Goal: Task Accomplishment & Management: Manage account settings

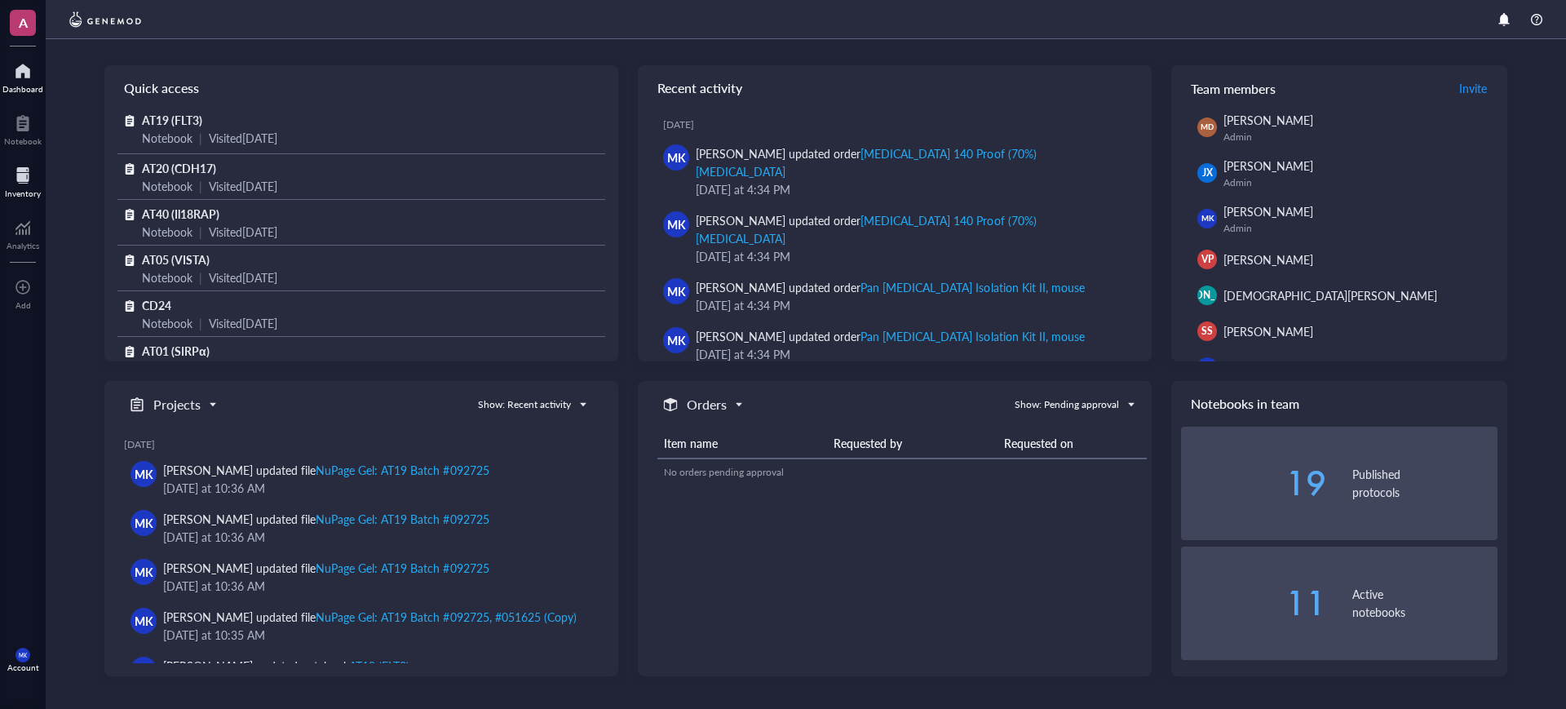
click at [3, 185] on div "Inventory" at bounding box center [23, 180] width 46 height 46
click at [12, 179] on div at bounding box center [23, 175] width 36 height 26
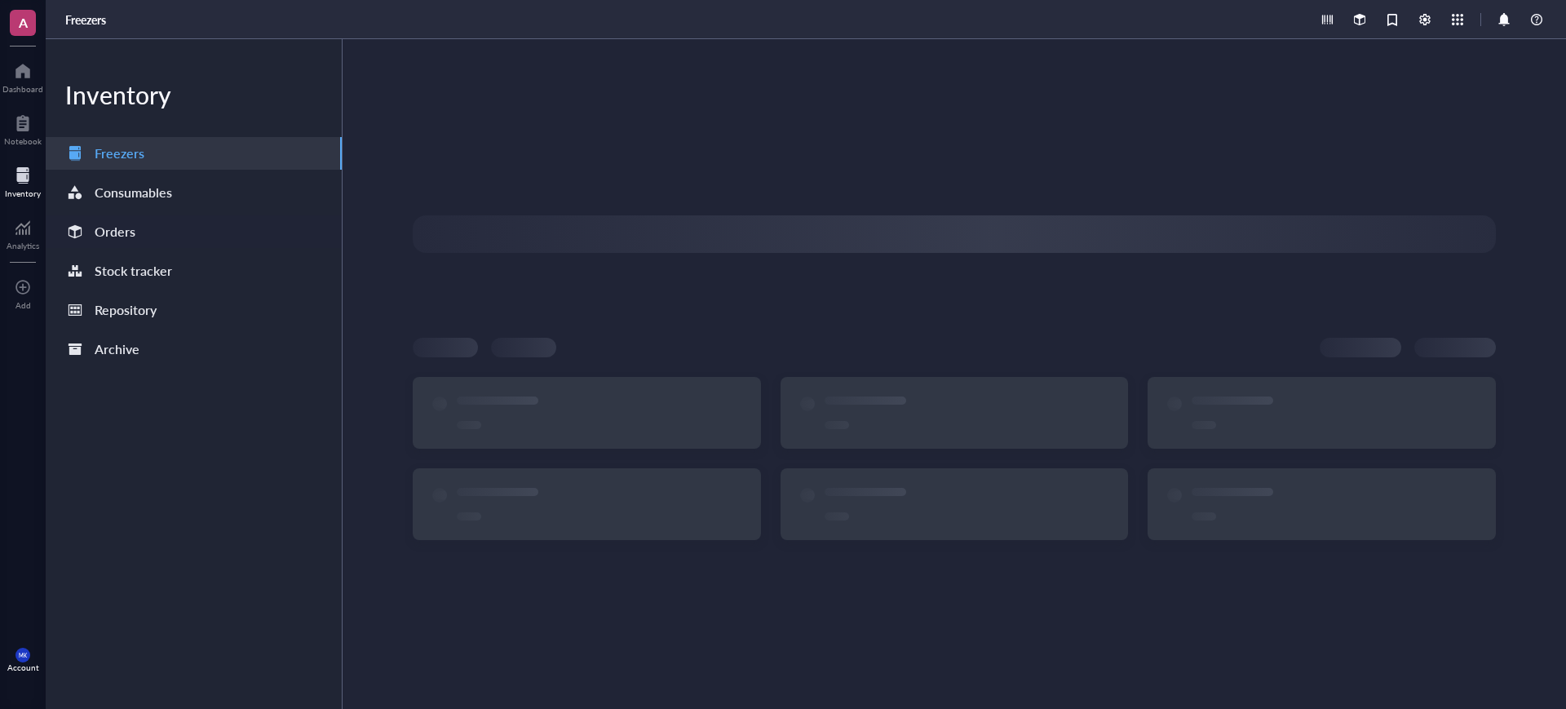
click at [126, 222] on div "Orders" at bounding box center [115, 231] width 41 height 23
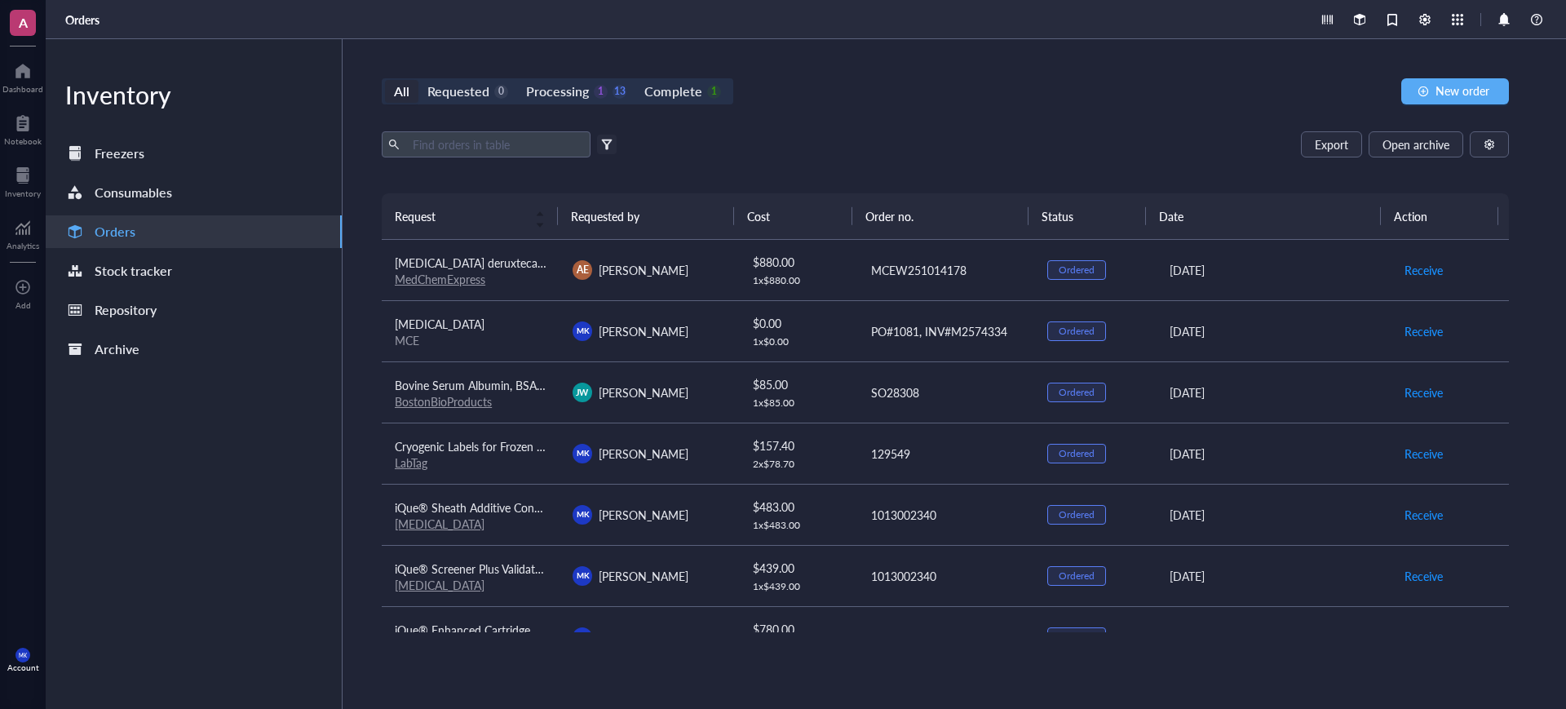
click at [126, 222] on div "Orders" at bounding box center [115, 231] width 41 height 23
click at [1423, 268] on span "Receive" at bounding box center [1423, 270] width 38 height 18
click at [1440, 271] on span "Archive order" at bounding box center [1438, 270] width 69 height 18
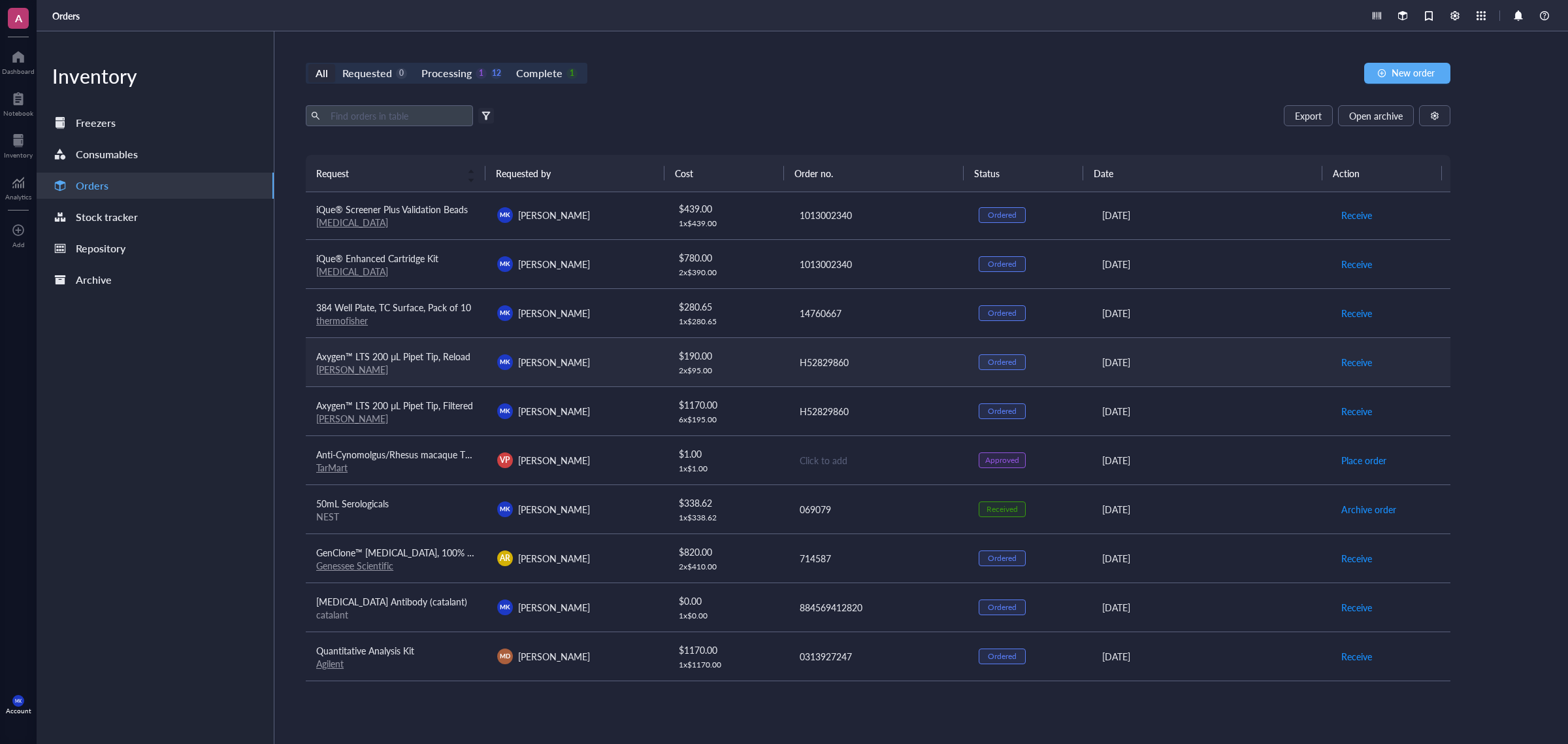
scroll to position [200, 0]
click at [886, 568] on td "714587" at bounding box center [879, 558] width 181 height 49
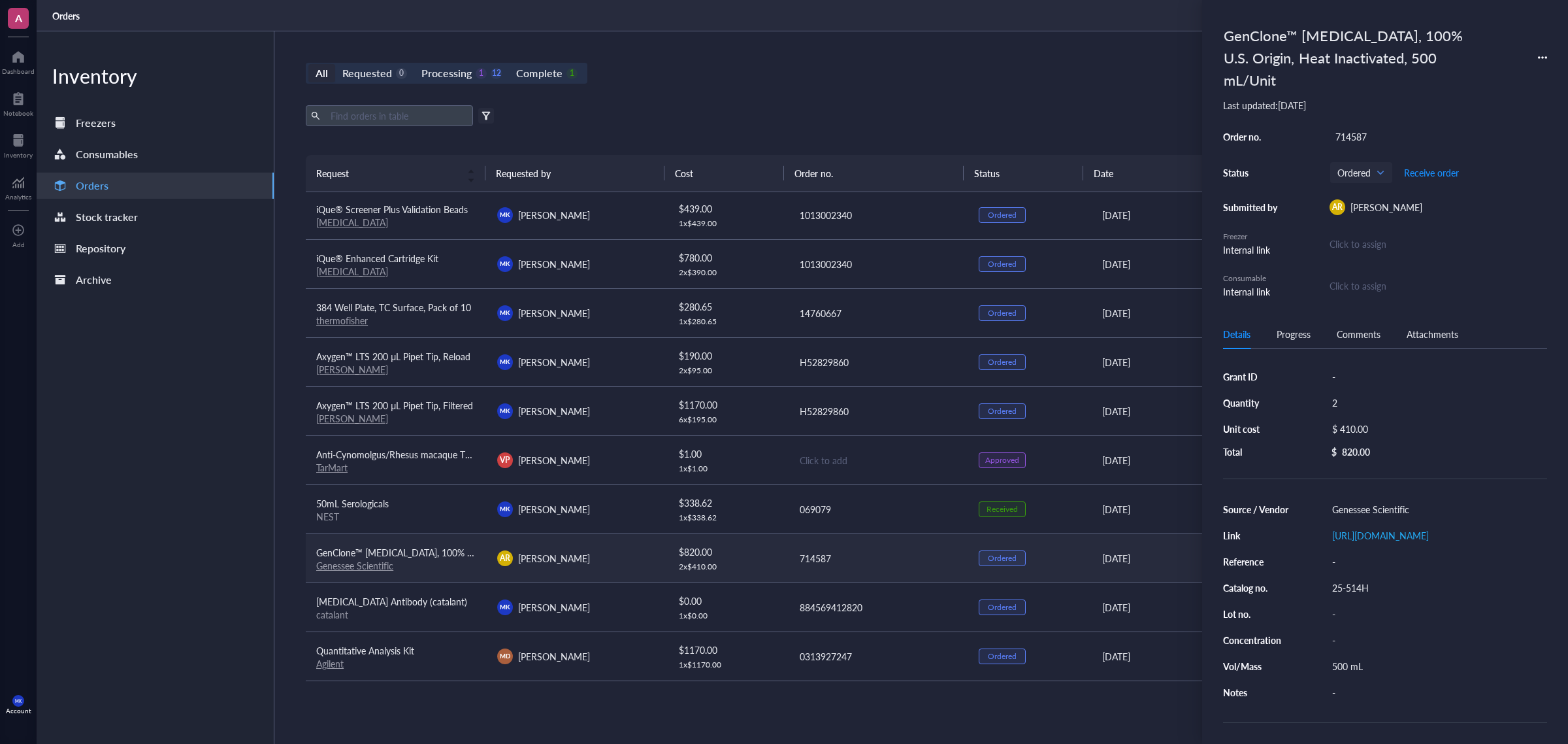
click at [369, 560] on link "Genessee Scientific" at bounding box center [355, 565] width 77 height 13
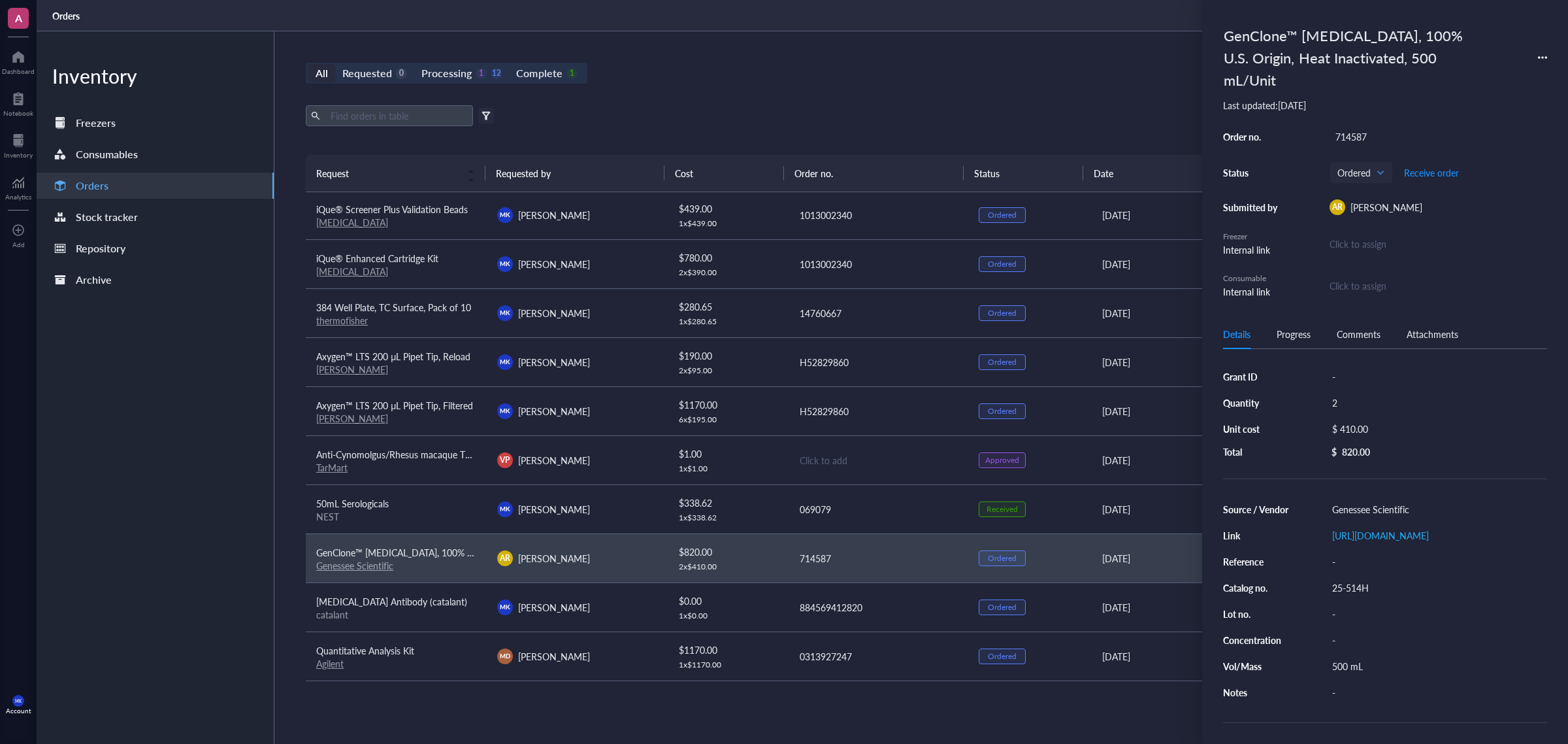
click at [905, 109] on div "Export Open archive" at bounding box center [878, 115] width 1145 height 21
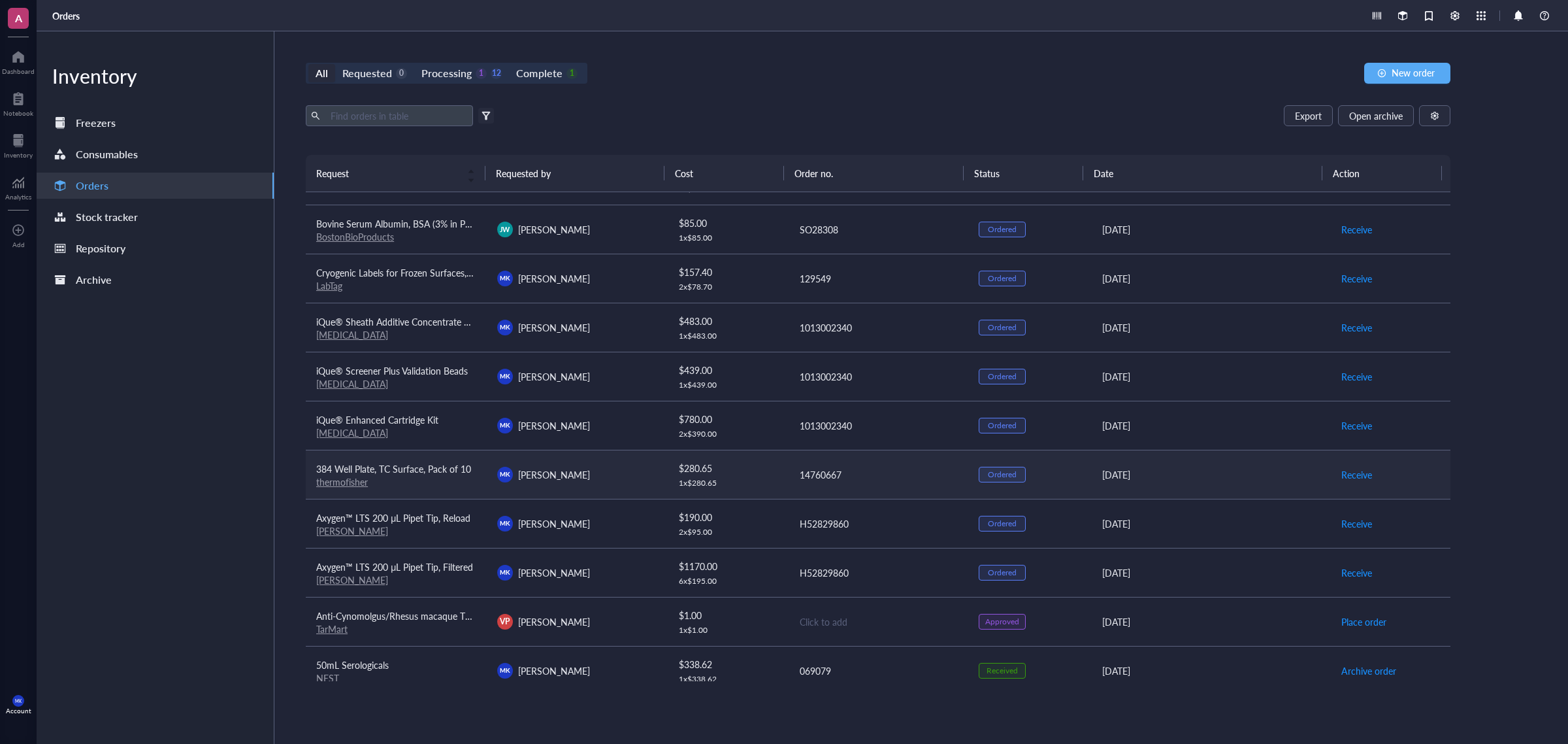
scroll to position [0, 0]
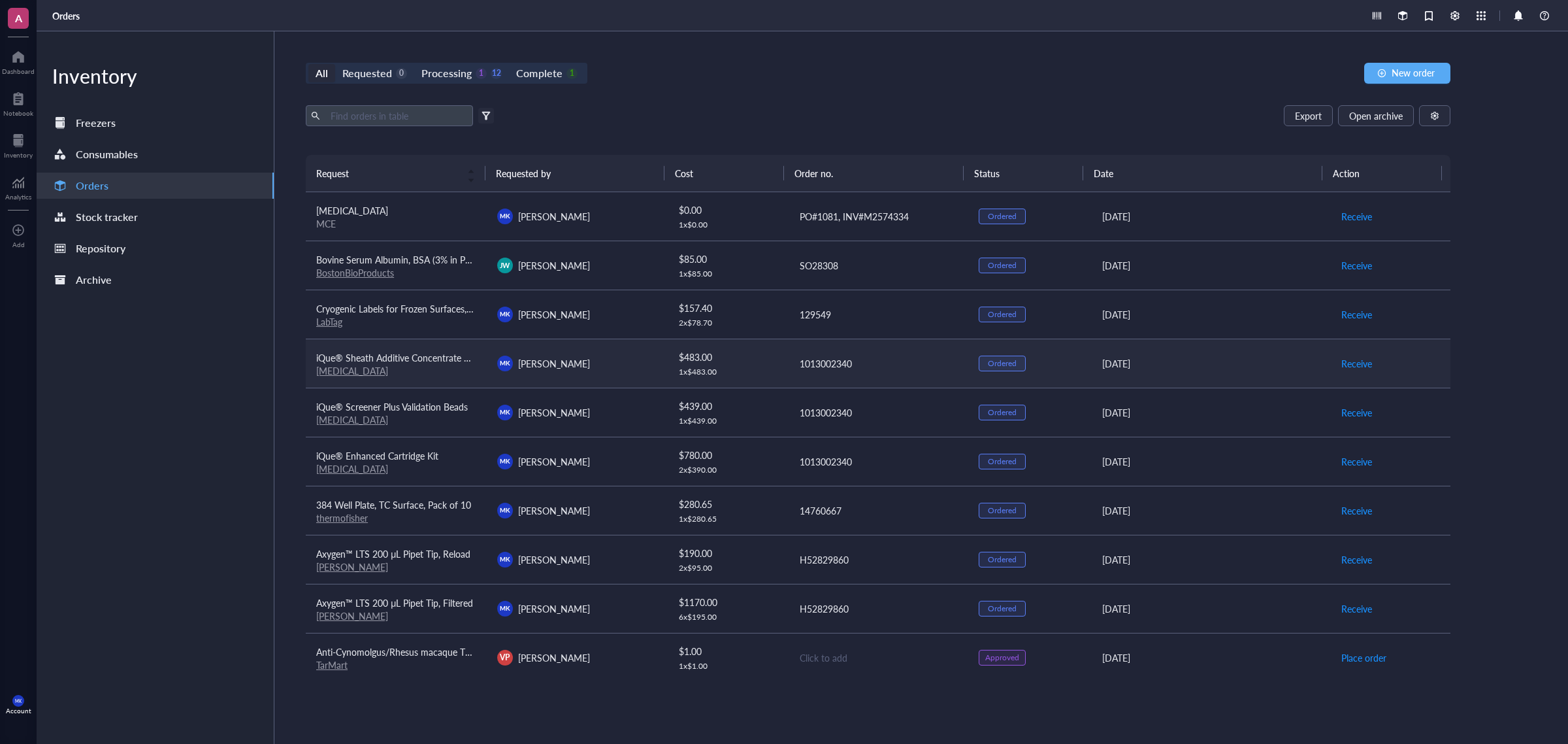
click at [333, 378] on td "iQue® Sheath Additive Concentrate Solution for Sheath Fluid Sartorius" at bounding box center [397, 362] width 181 height 49
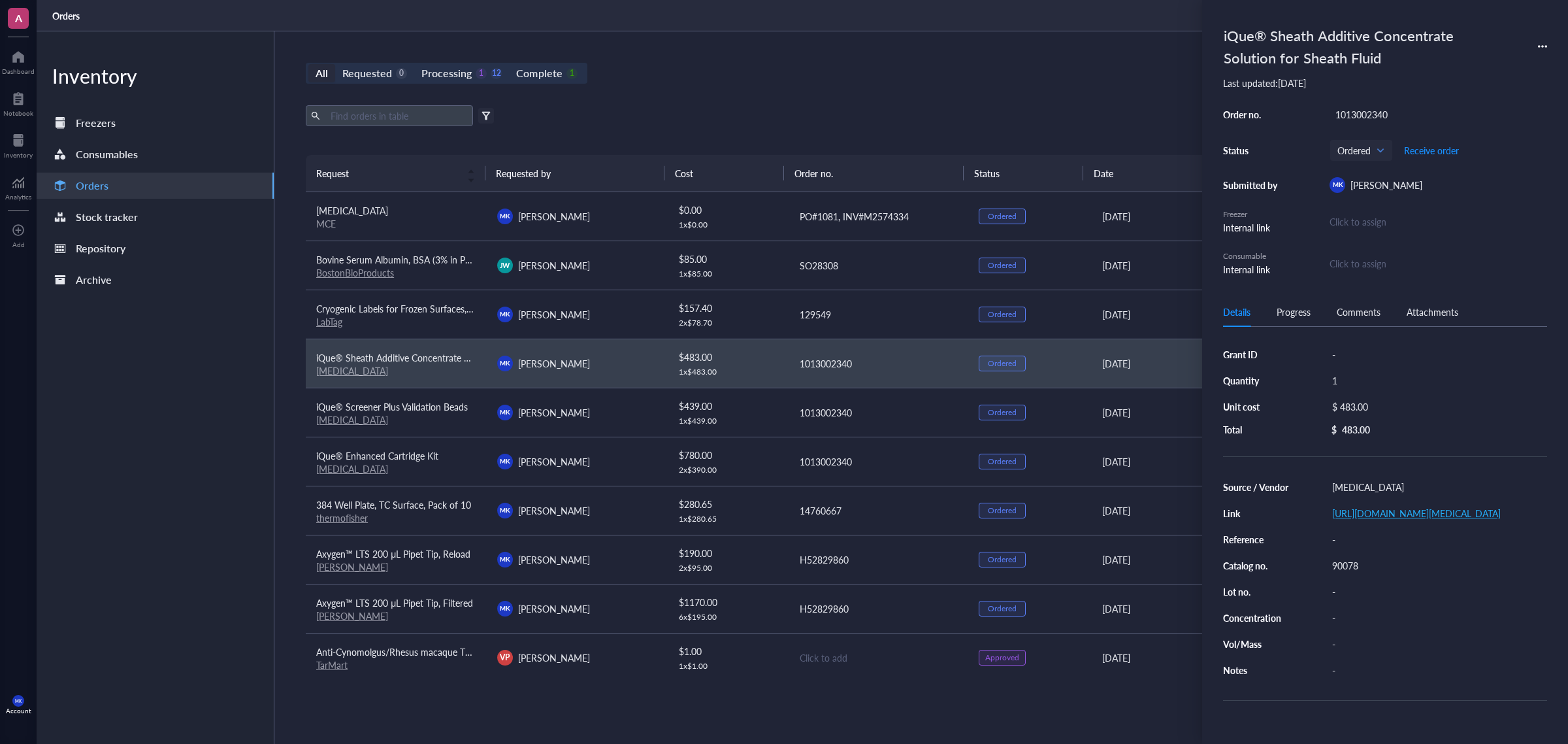
click at [1254, 515] on link "https://shop.sartorius.com/ww/p/ique-sheath-additive-concentrate-solution-for-s…" at bounding box center [1417, 513] width 168 height 13
click at [758, 50] on div "All Requested 0 Processing 1 12 Complete 1 New order Export Open archive Filter…" at bounding box center [878, 387] width 1207 height 713
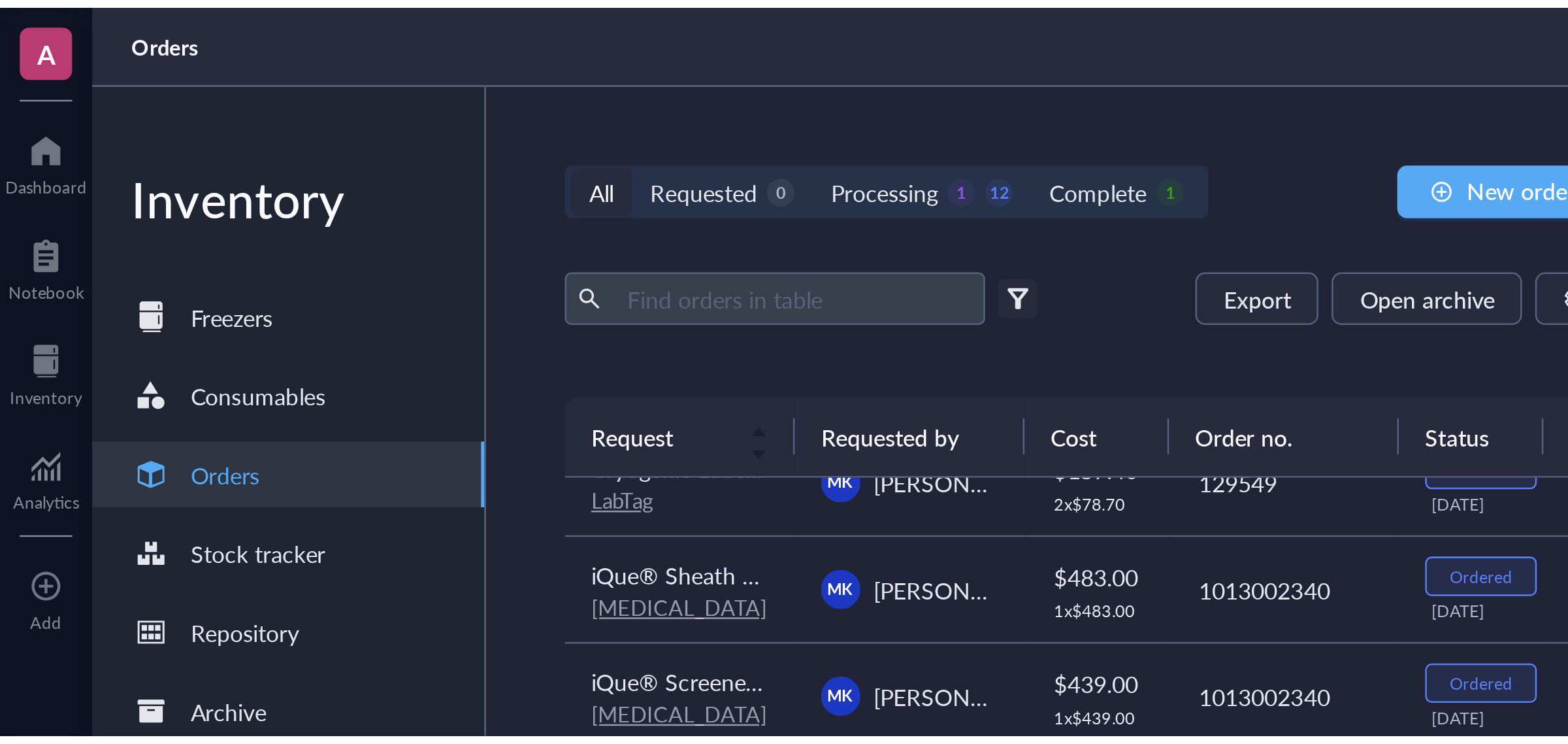
scroll to position [119, 0]
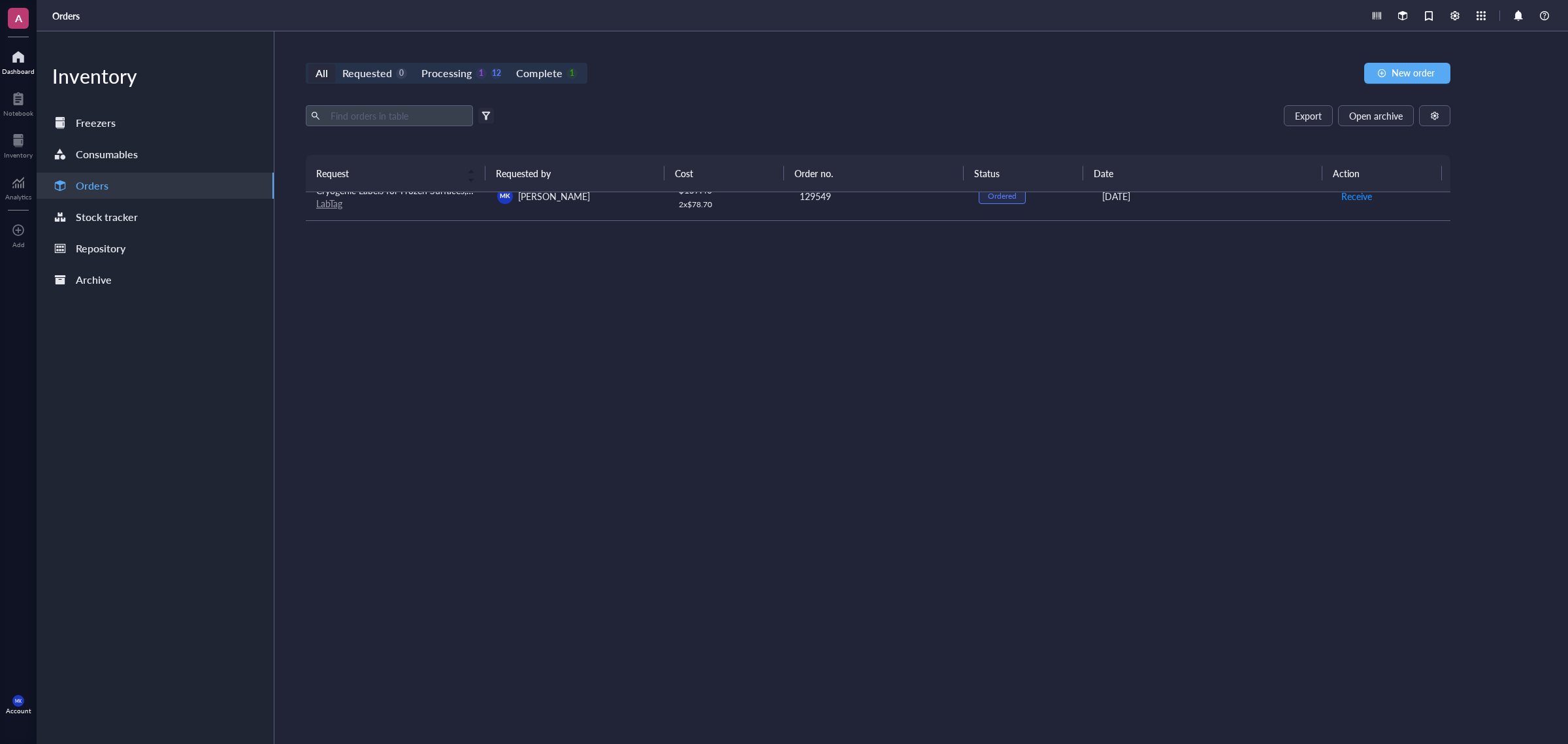
click at [15, 77] on div "Dashboard" at bounding box center [18, 61] width 37 height 37
click at [21, 62] on div at bounding box center [18, 57] width 33 height 21
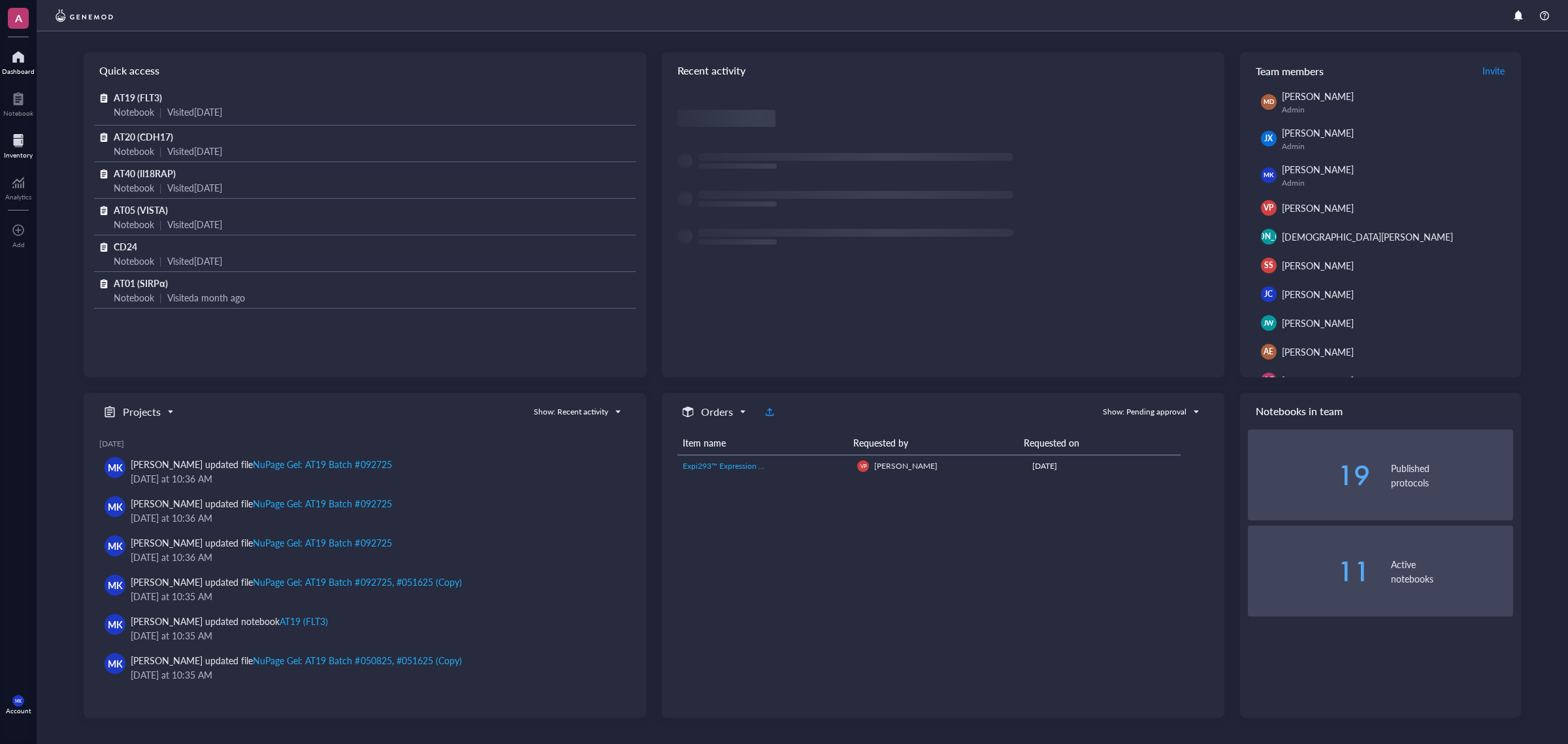
click at [26, 142] on div at bounding box center [18, 140] width 29 height 21
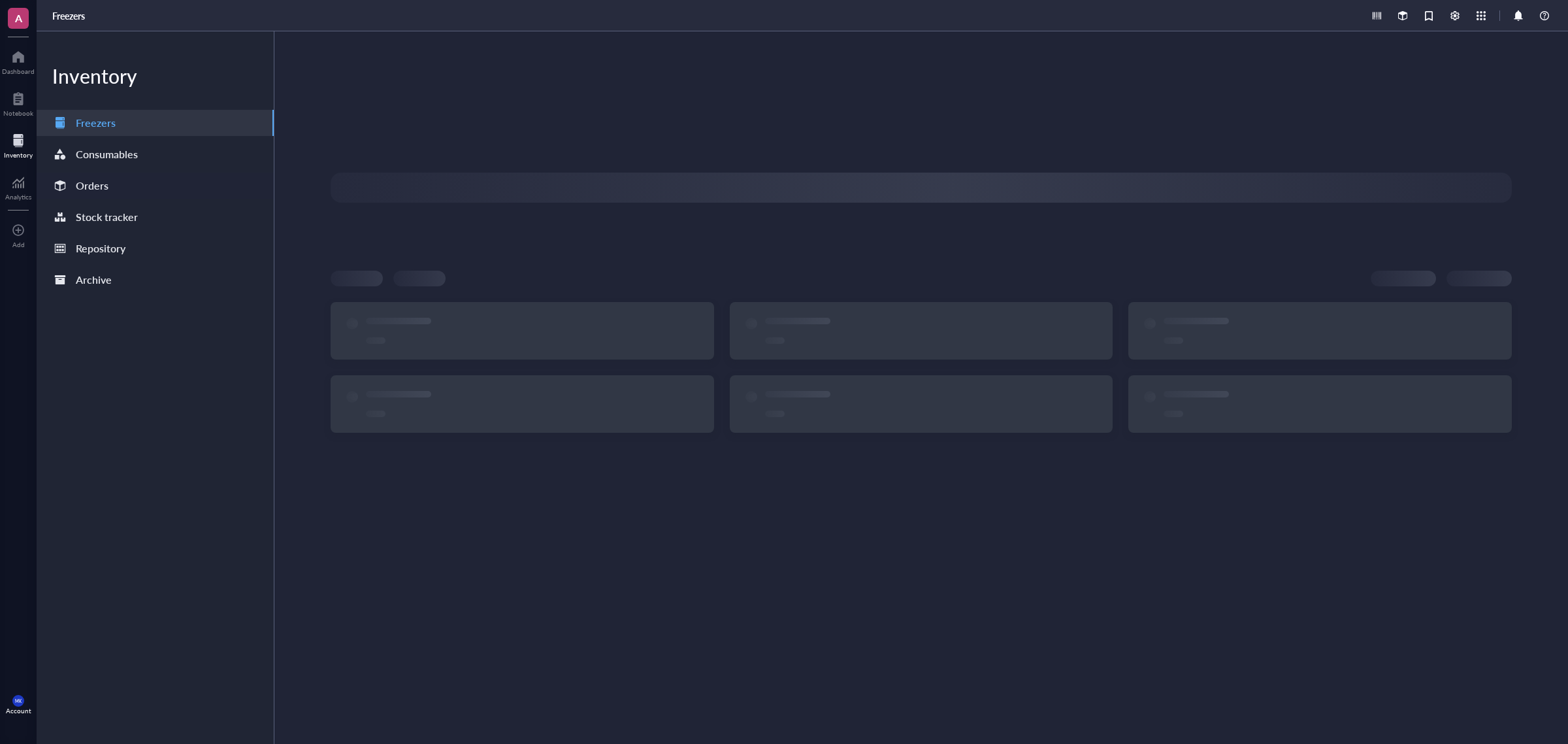
click at [139, 190] on div "Orders" at bounding box center [155, 185] width 237 height 26
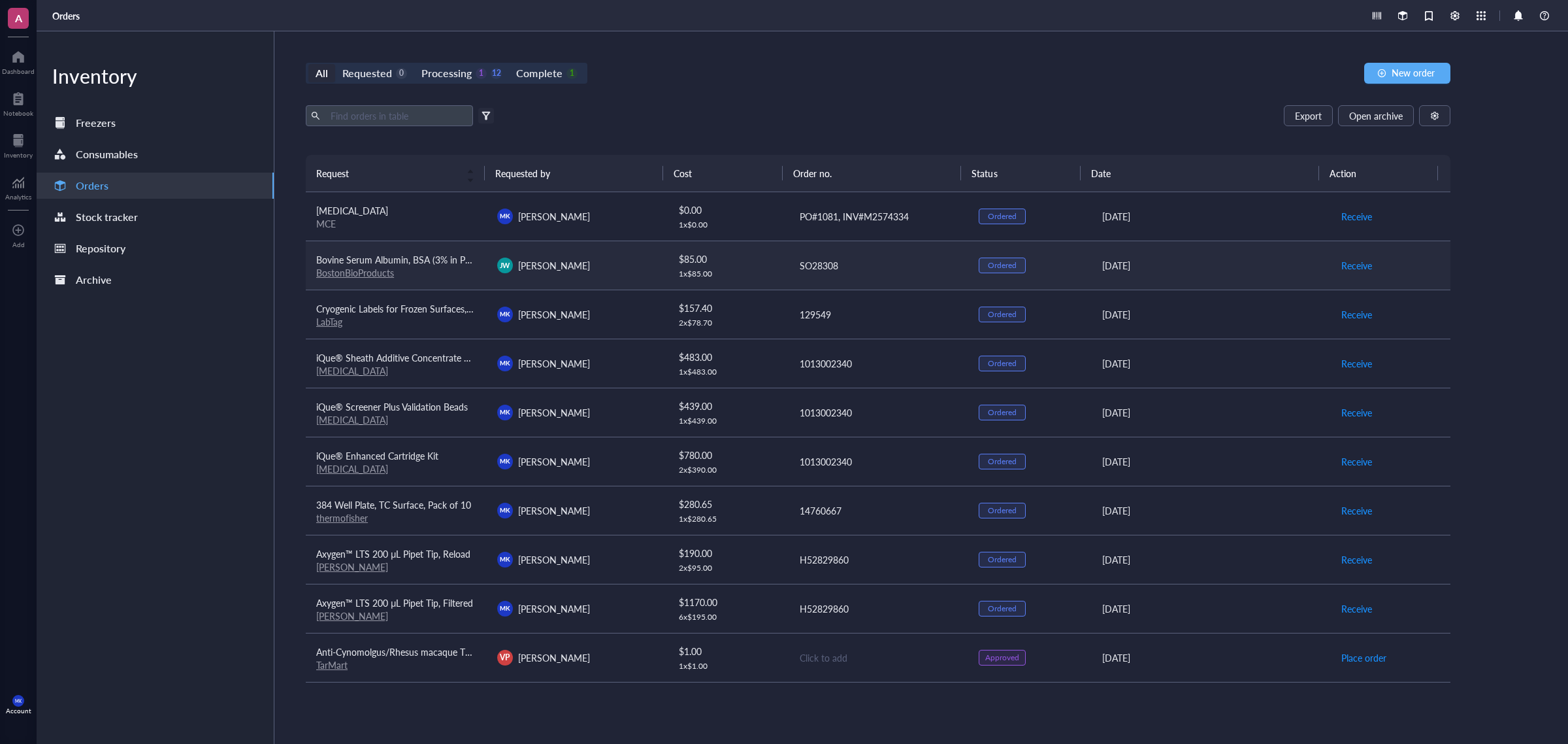
click at [593, 270] on div "JW Joshua Wick" at bounding box center [578, 265] width 160 height 16
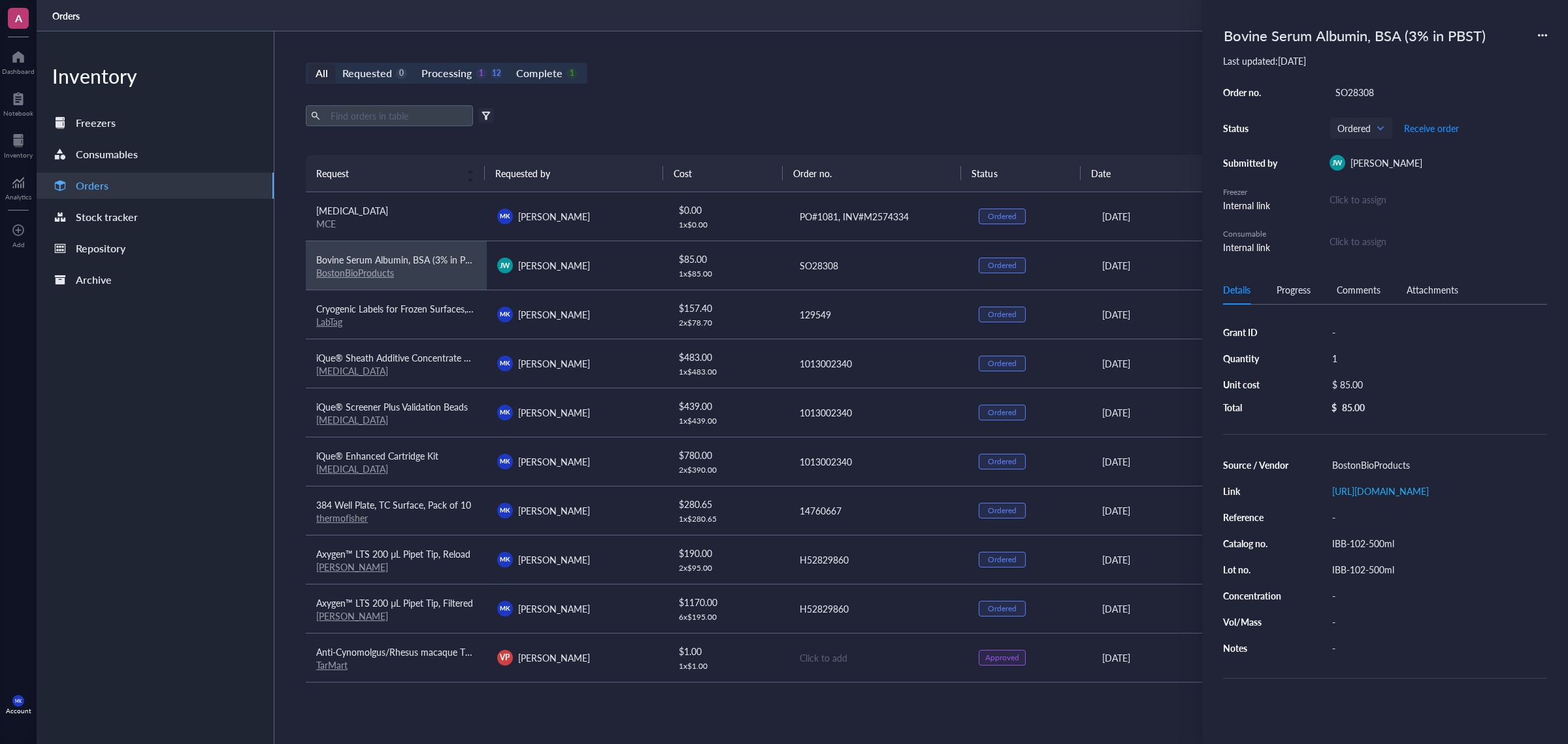
click at [673, 95] on div "All Requested 0 Processing 1 12 Complete 1 New order Export Open archive Filter…" at bounding box center [878, 387] width 1207 height 713
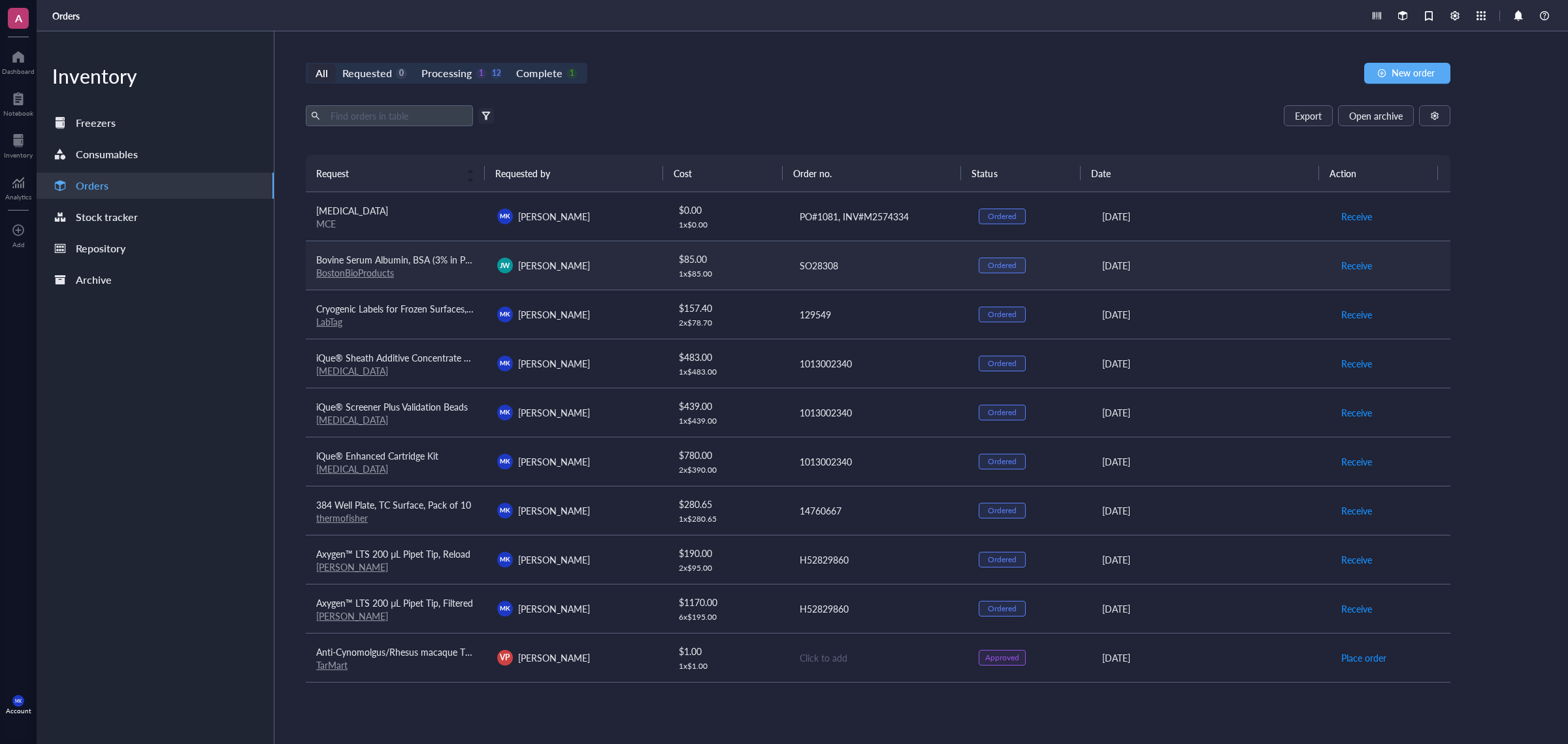
click at [655, 275] on td "JW Joshua Wick" at bounding box center [578, 265] width 181 height 49
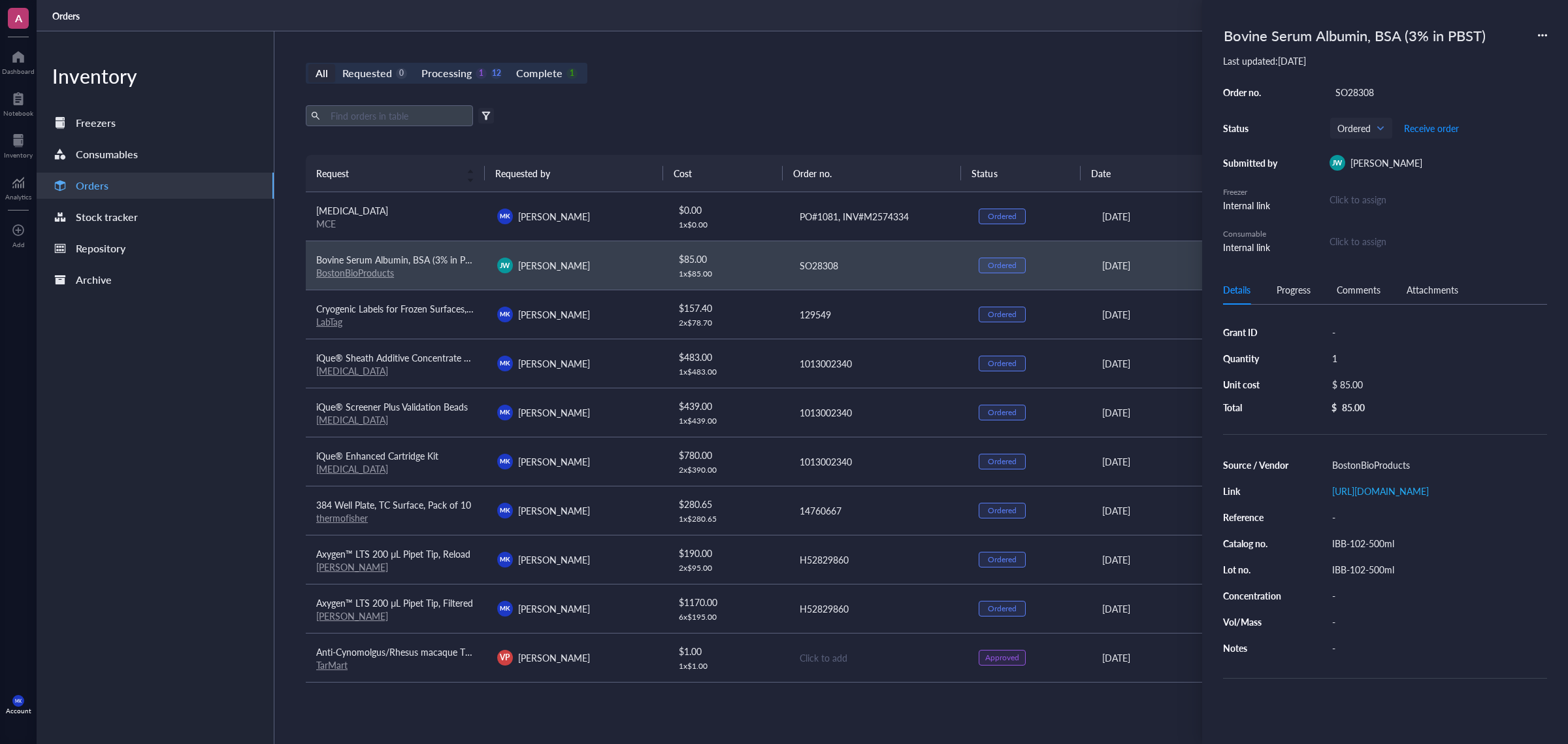
click at [720, 148] on div "Export Open archive Filter by: Requester Requested on Source / Vendor Last upda…" at bounding box center [878, 130] width 1145 height 50
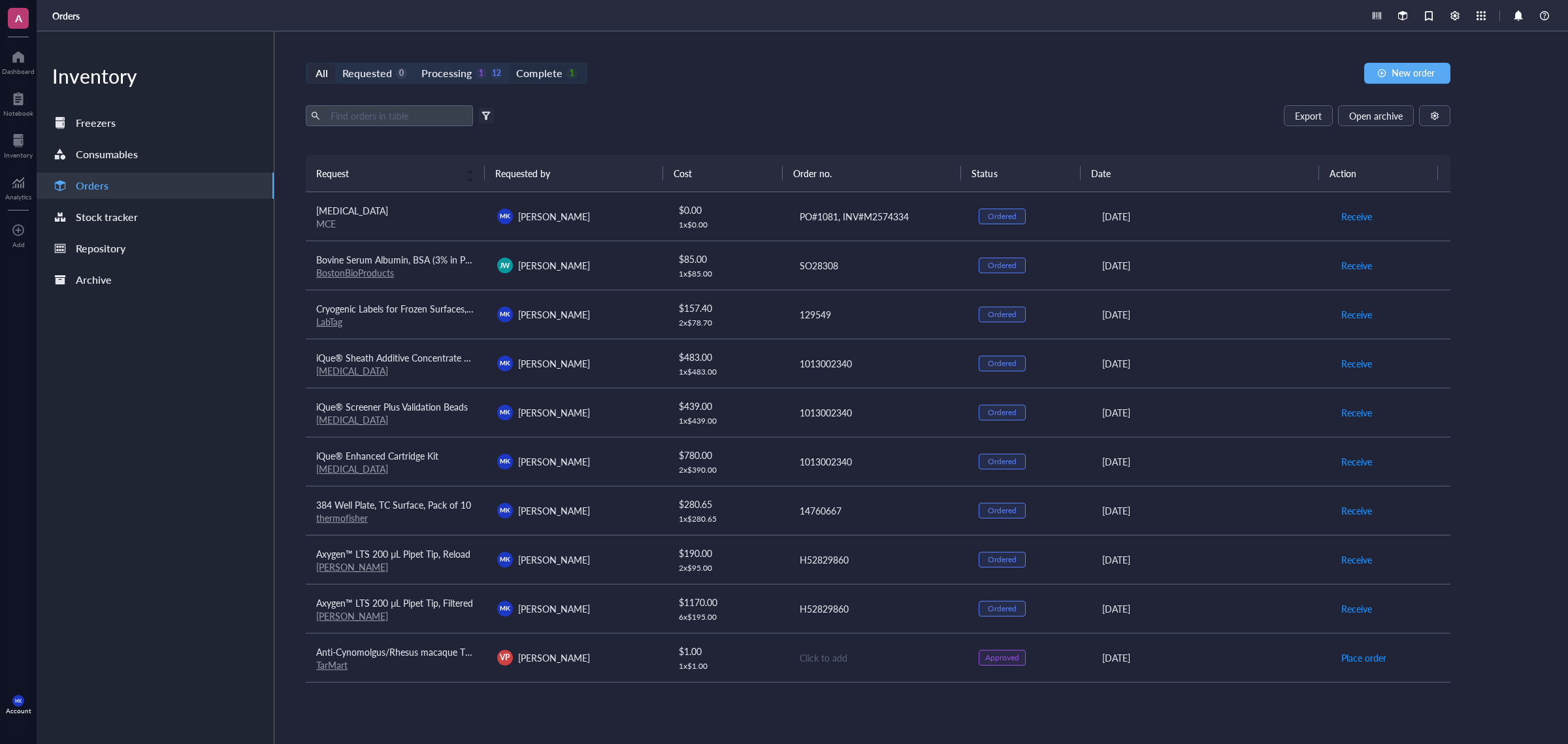
click at [561, 80] on div "Complete 1" at bounding box center [546, 73] width 61 height 18
click at [509, 64] on input "Complete 1" at bounding box center [509, 64] width 0 height 0
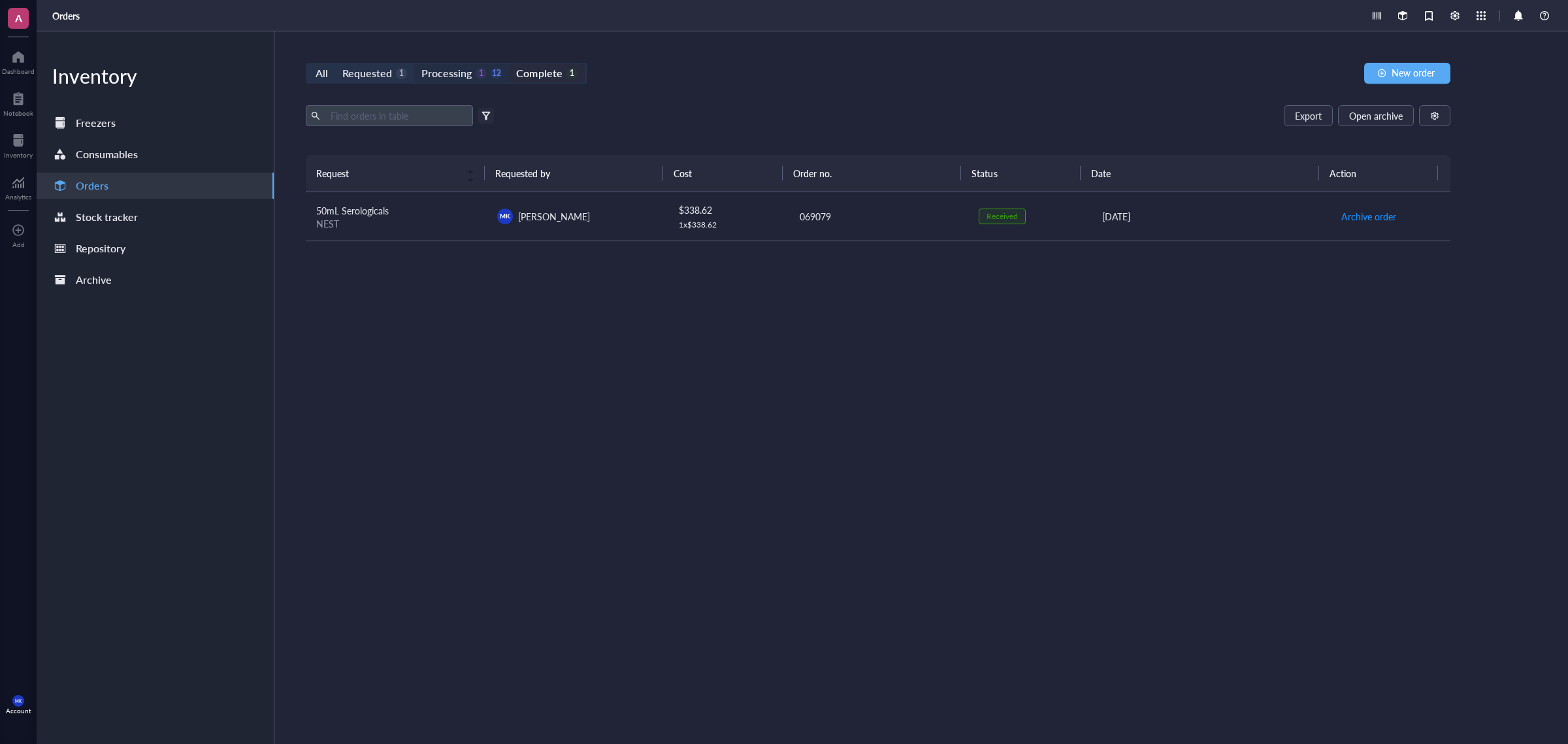
click at [455, 77] on div "Processing" at bounding box center [446, 73] width 50 height 18
click at [414, 64] on input "Processing 1 12" at bounding box center [414, 64] width 0 height 0
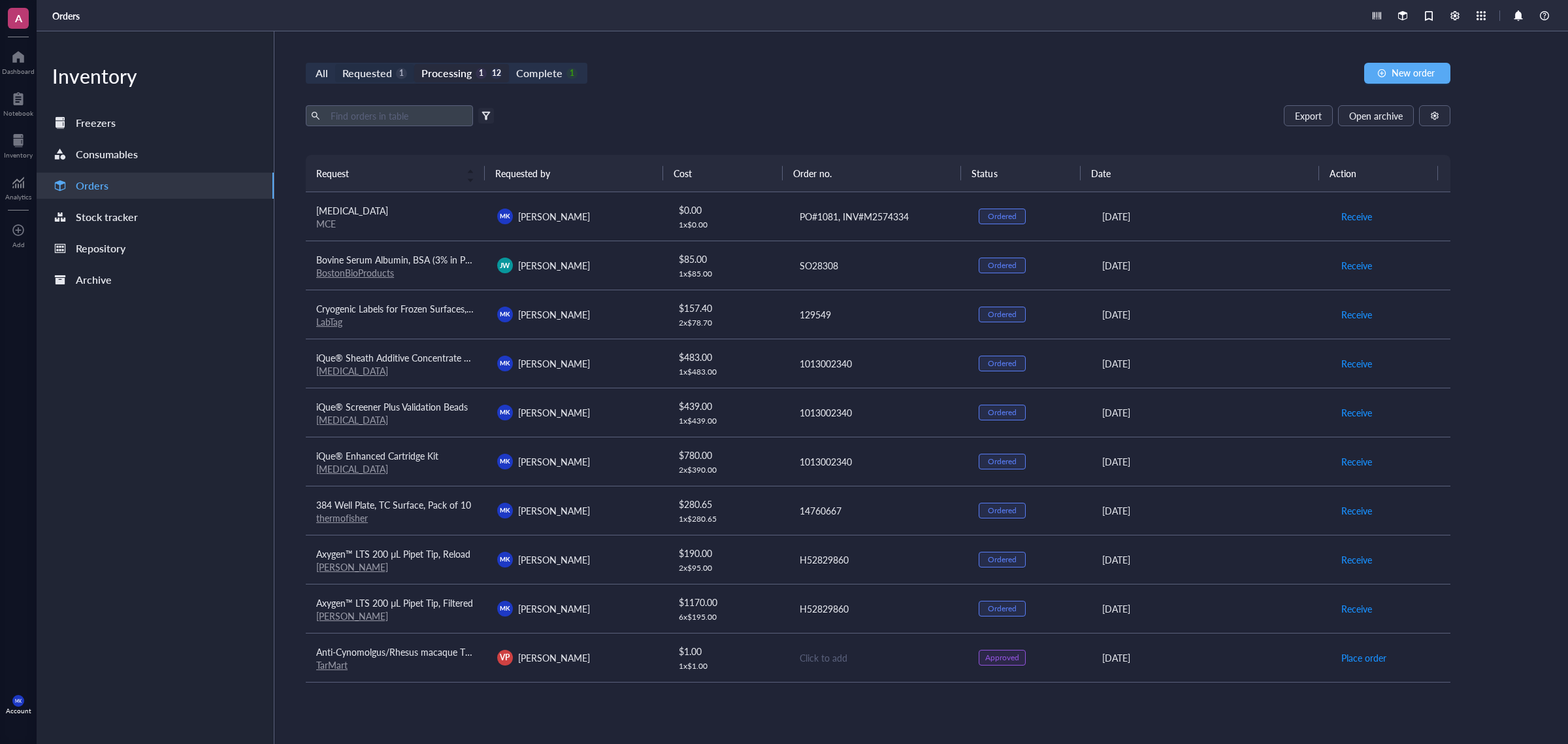
click at [381, 76] on div "Requested" at bounding box center [367, 73] width 50 height 18
click at [335, 64] on input "Requested 1" at bounding box center [335, 64] width 0 height 0
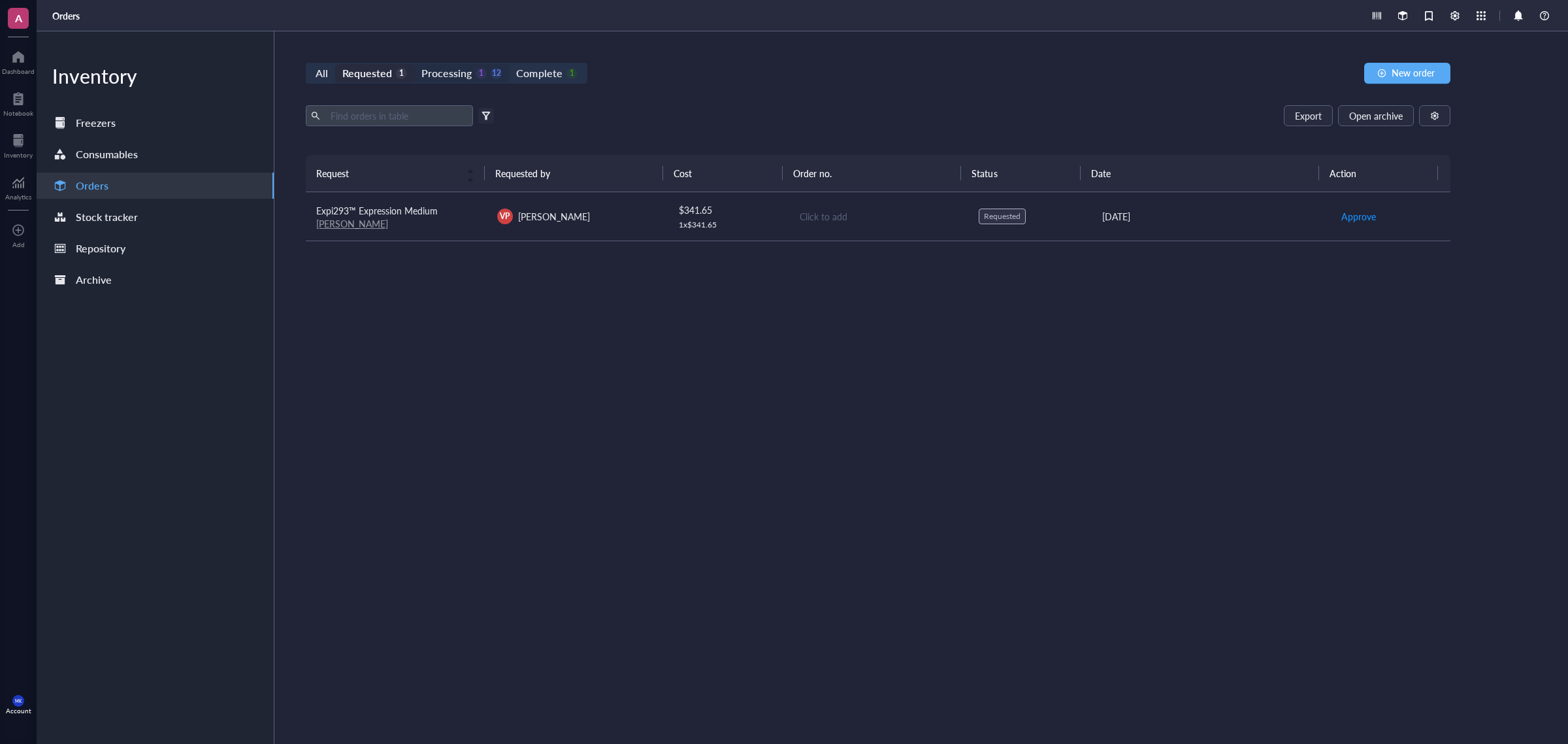
click at [494, 72] on div "12" at bounding box center [497, 74] width 11 height 11
click at [414, 64] on input "Processing 1 12" at bounding box center [414, 64] width 0 height 0
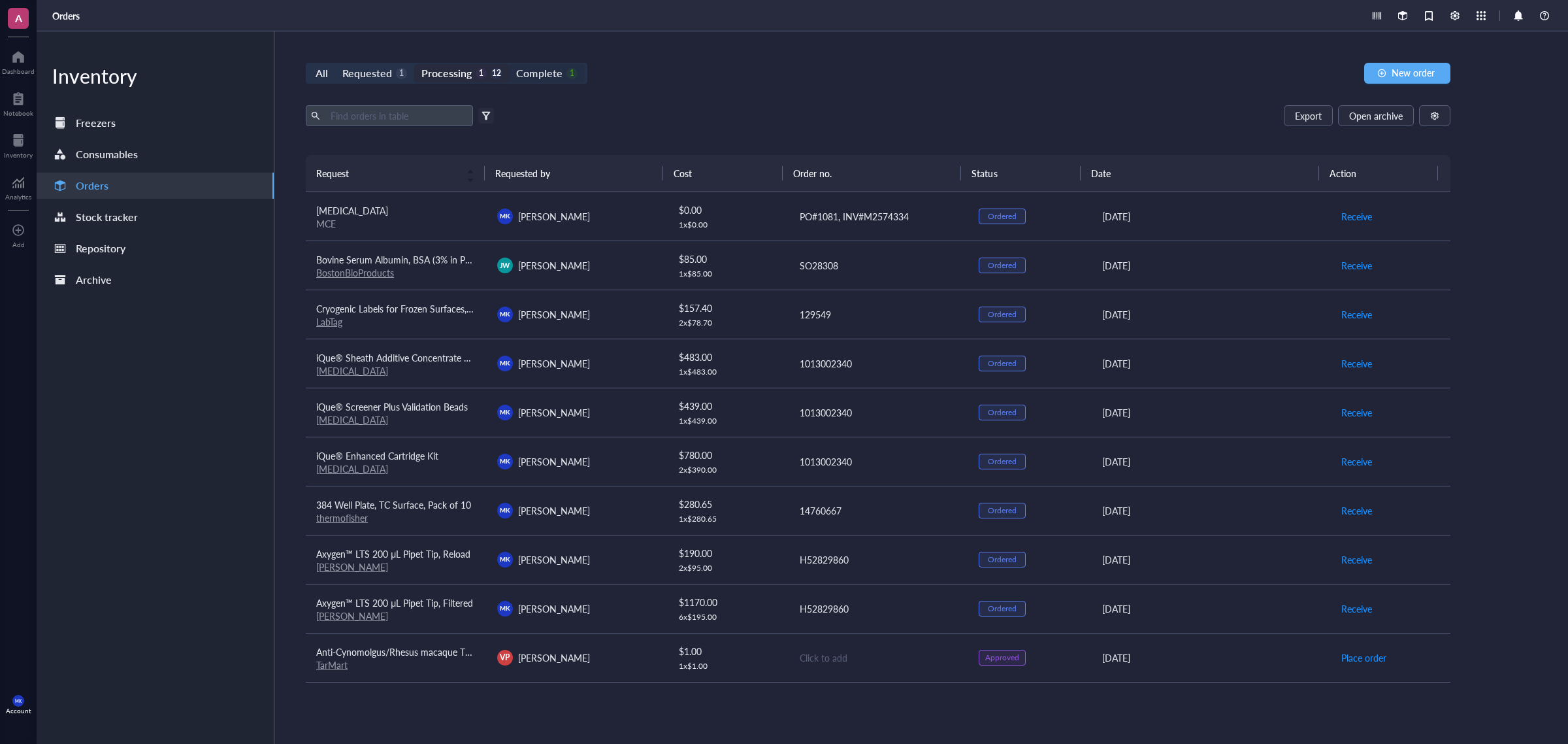
click at [534, 73] on div "Complete" at bounding box center [538, 73] width 46 height 18
click at [509, 64] on input "Complete 1" at bounding box center [509, 64] width 0 height 0
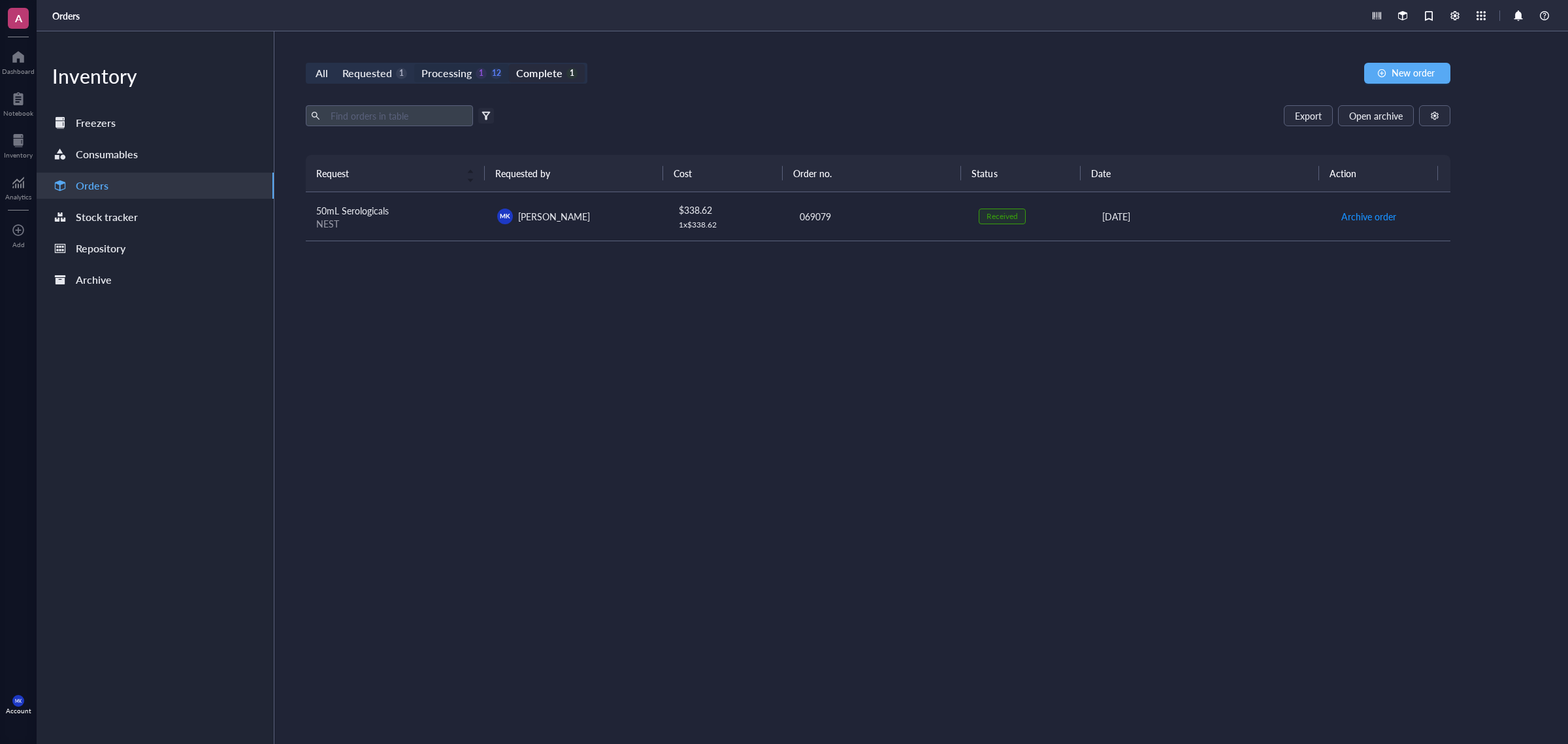
click at [484, 80] on div "Processing 1 12" at bounding box center [462, 73] width 80 height 18
click at [414, 64] on input "Processing 1 12" at bounding box center [414, 64] width 0 height 0
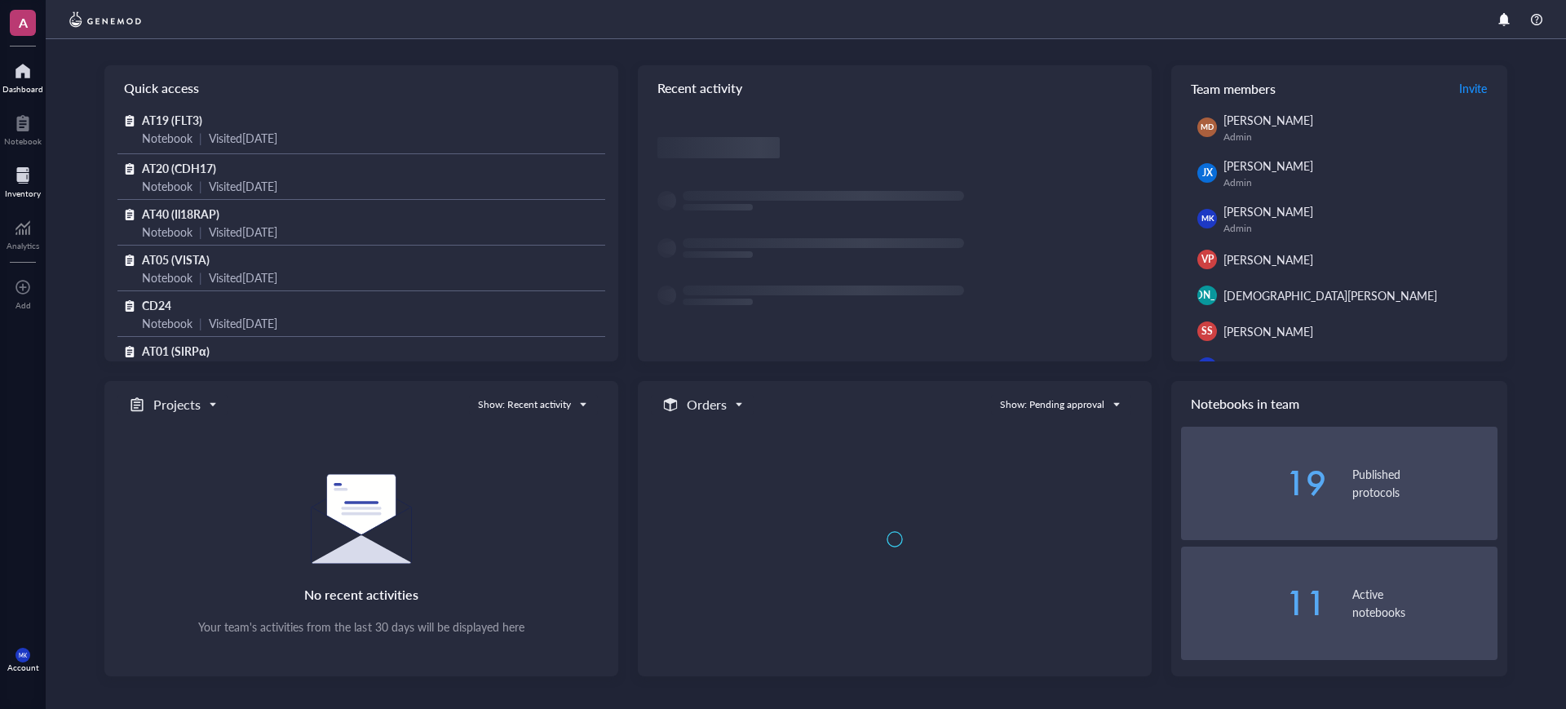
click at [0, 195] on div "Inventory" at bounding box center [23, 180] width 46 height 46
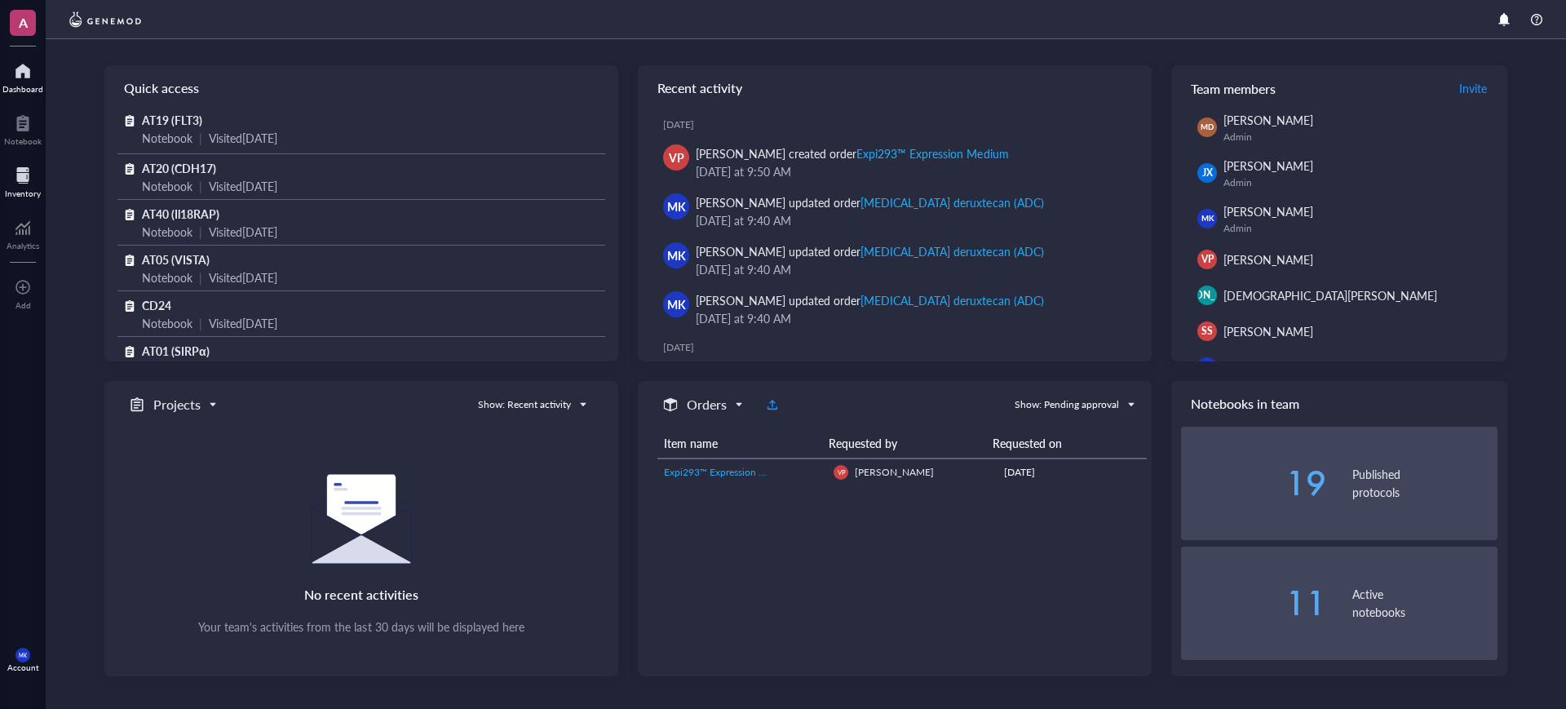
click at [29, 186] on div at bounding box center [23, 175] width 36 height 26
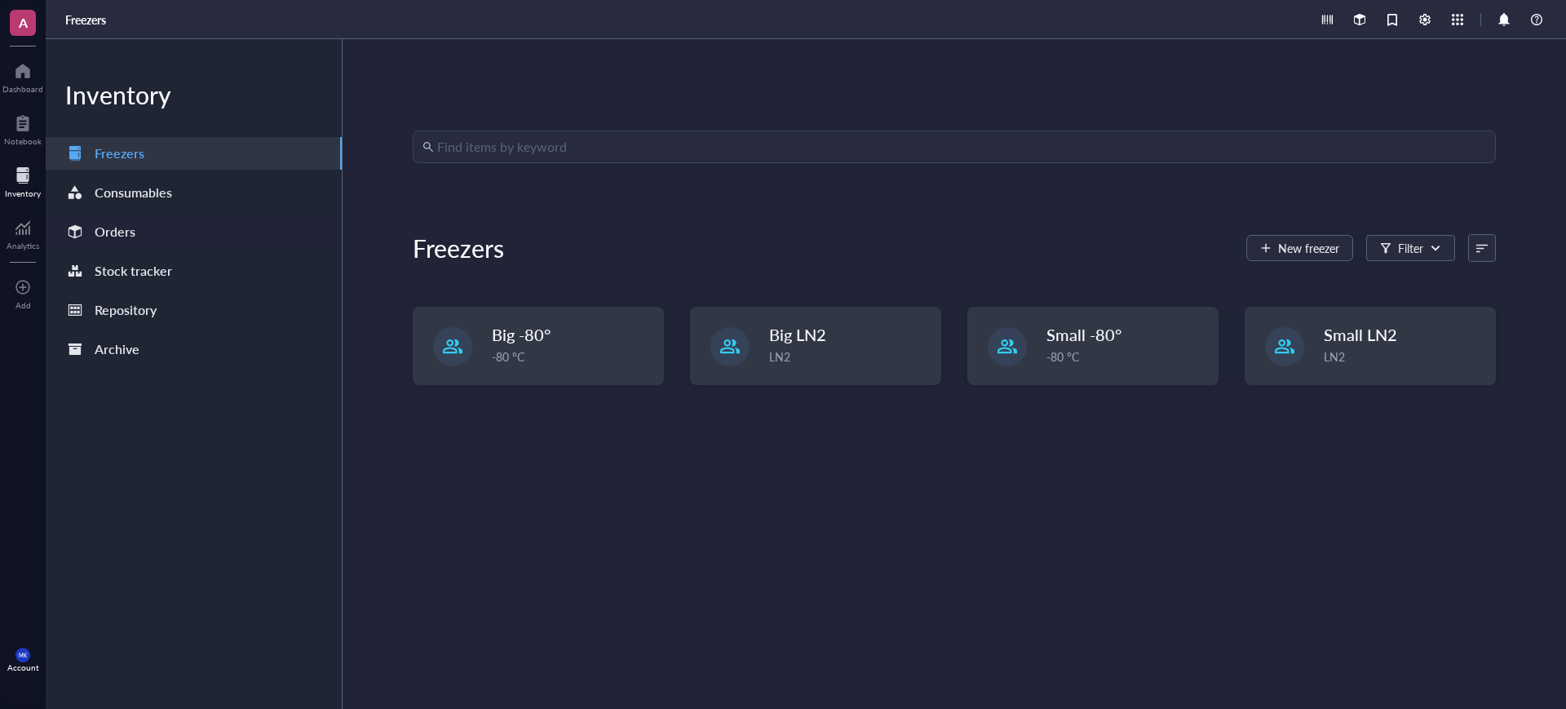
click at [128, 237] on div "Orders" at bounding box center [115, 231] width 41 height 23
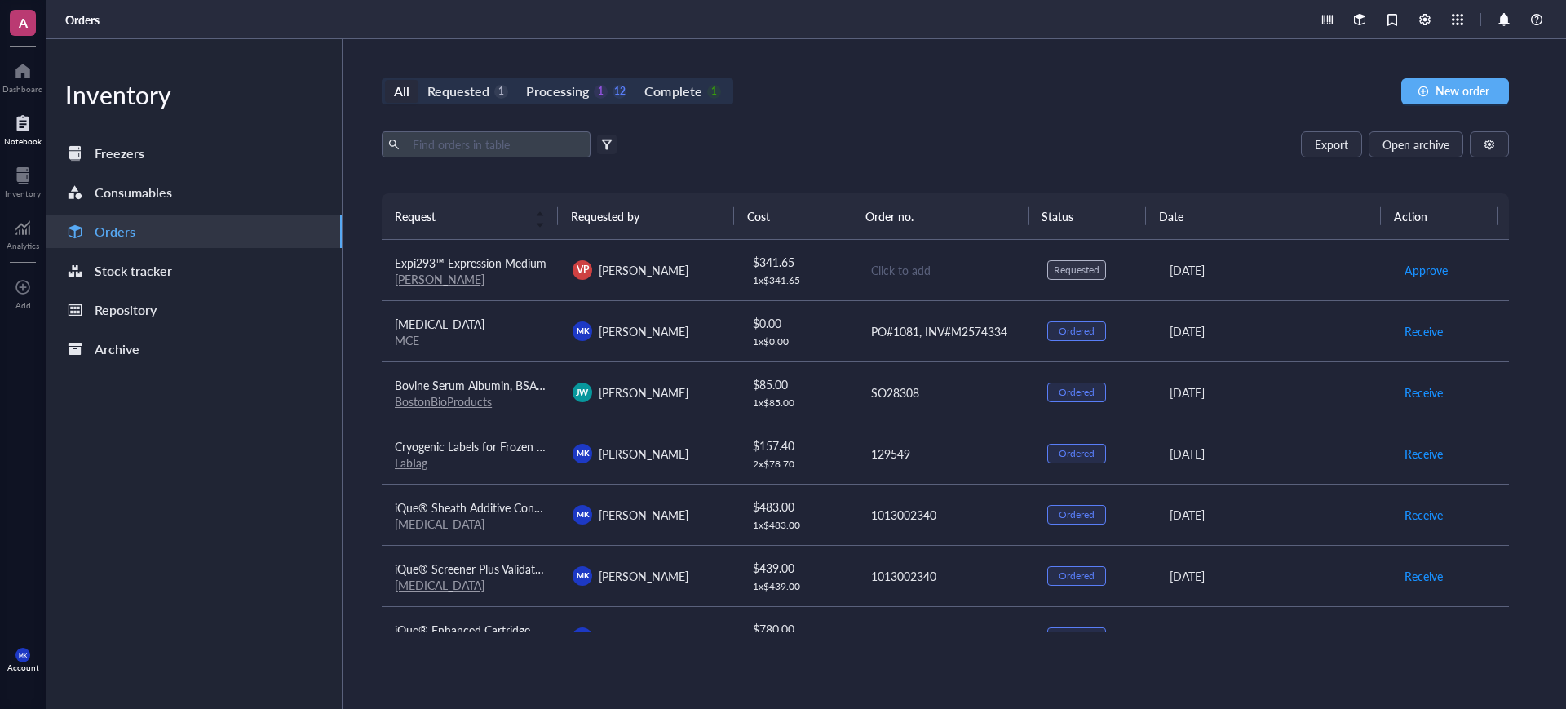
click at [24, 131] on div at bounding box center [23, 123] width 38 height 26
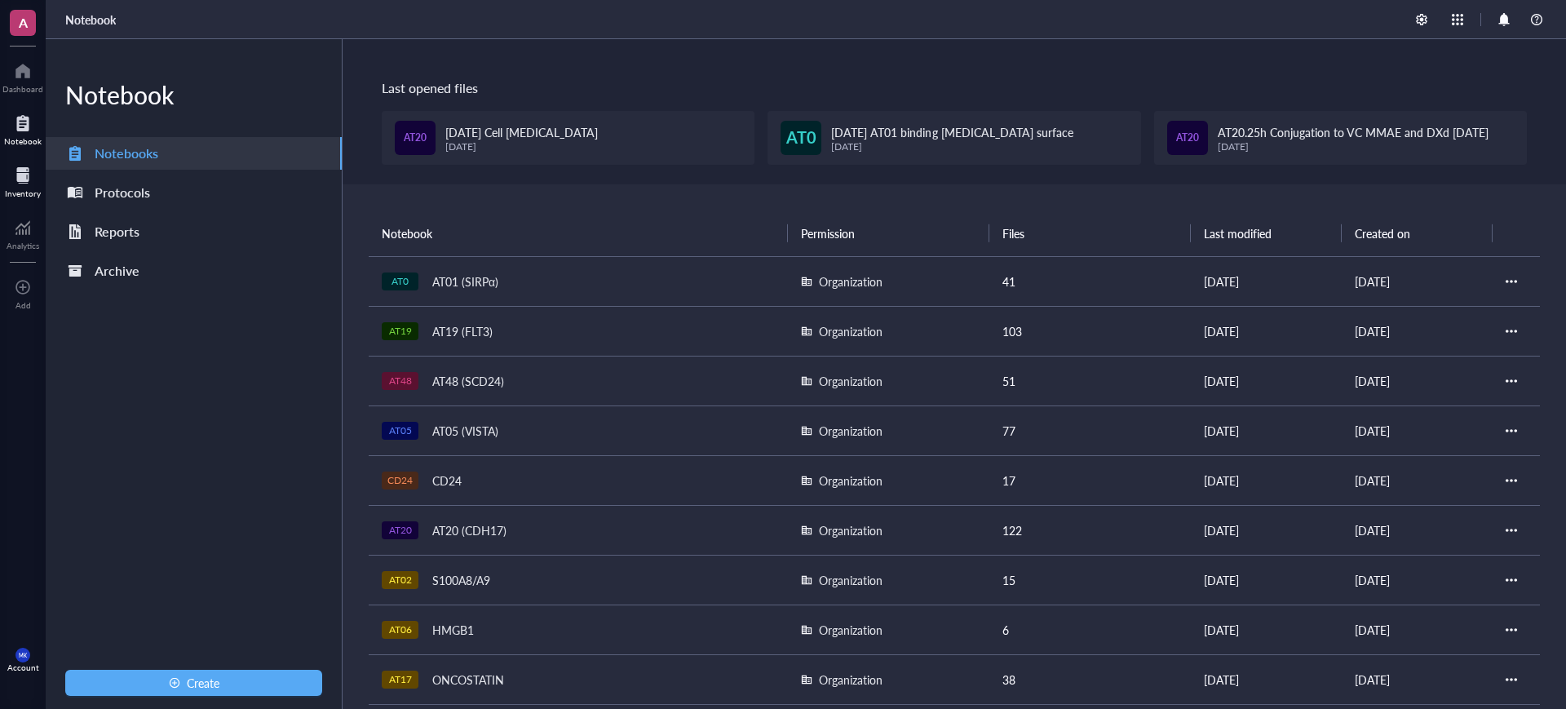
click at [27, 166] on div at bounding box center [23, 175] width 36 height 26
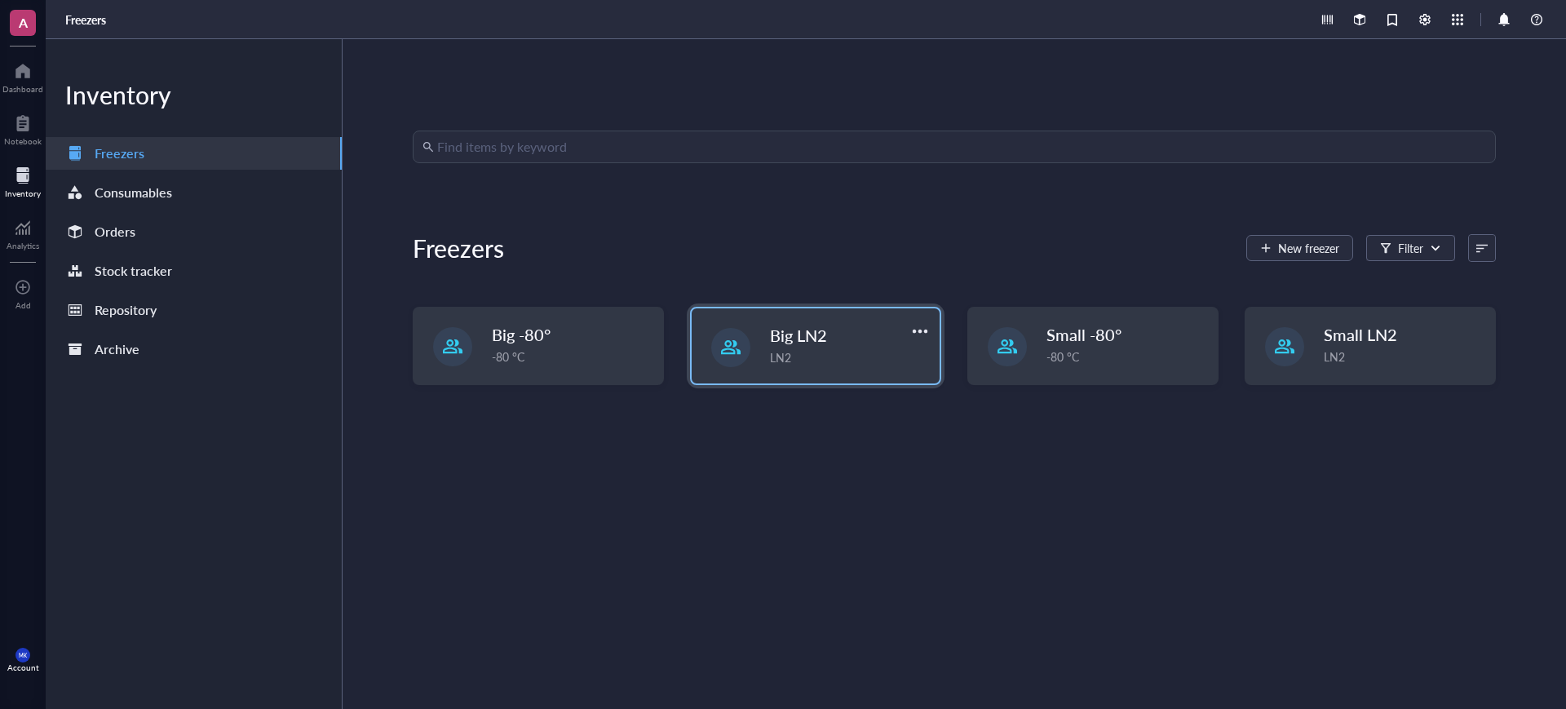
click at [854, 364] on div "LN2" at bounding box center [850, 357] width 160 height 18
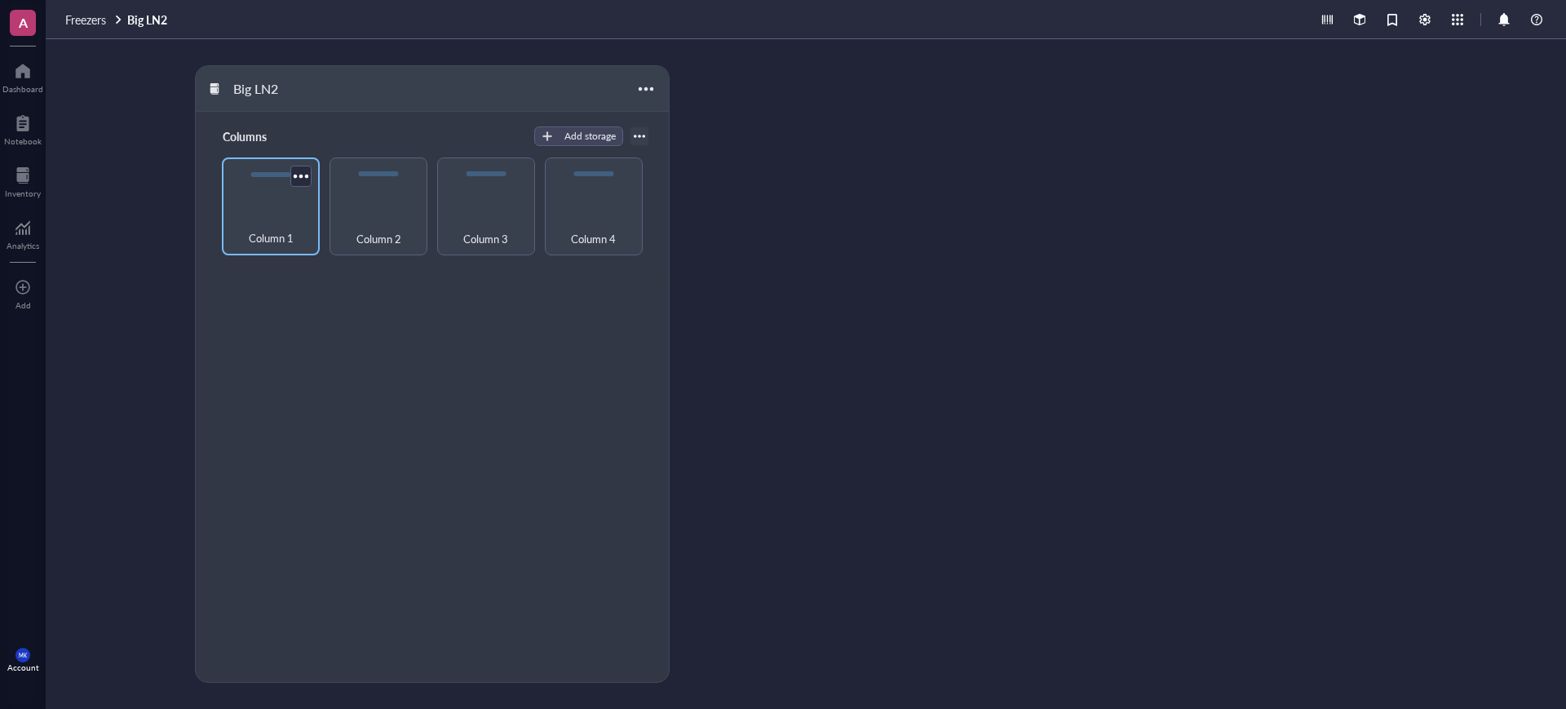
click at [290, 229] on span "Column 1" at bounding box center [271, 238] width 45 height 18
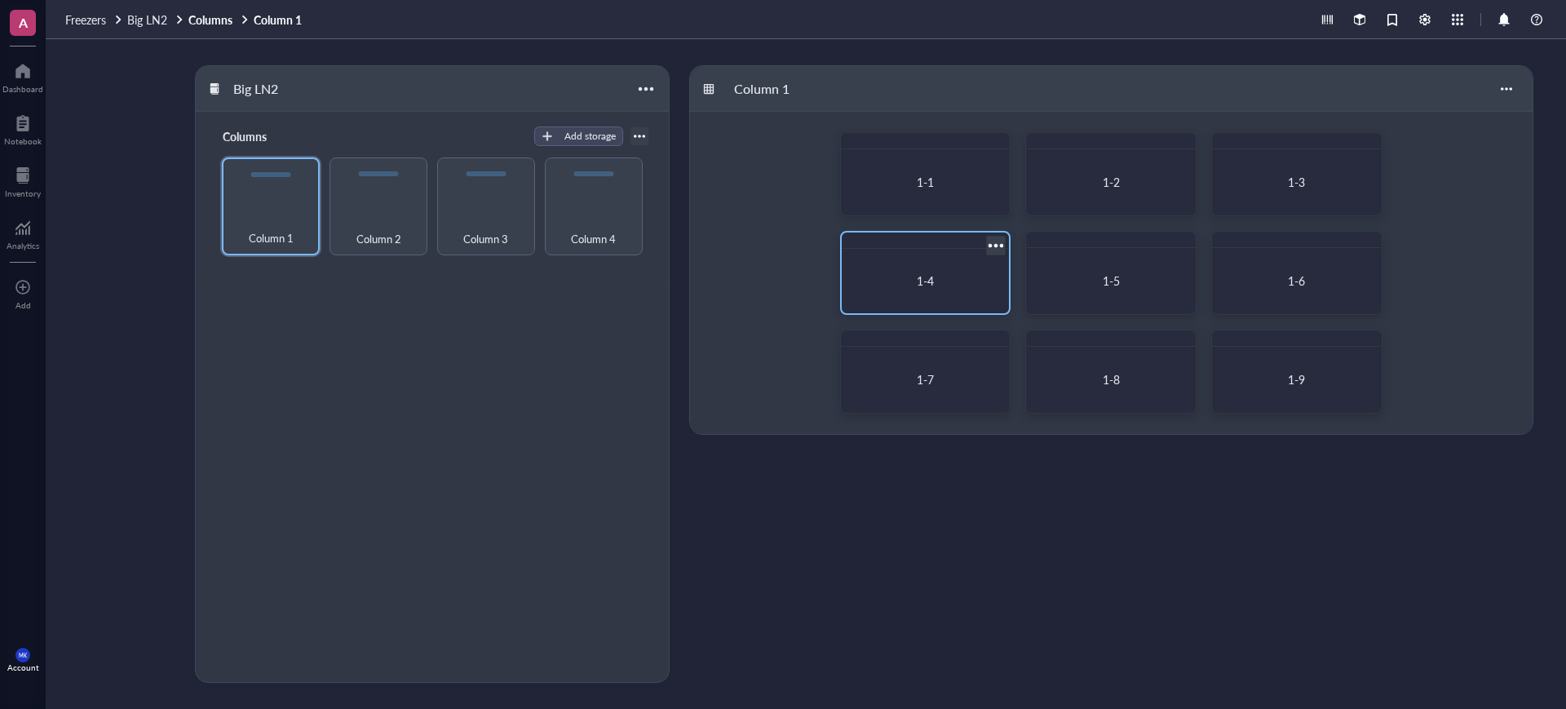
click at [971, 255] on div "1-4" at bounding box center [925, 280] width 155 height 51
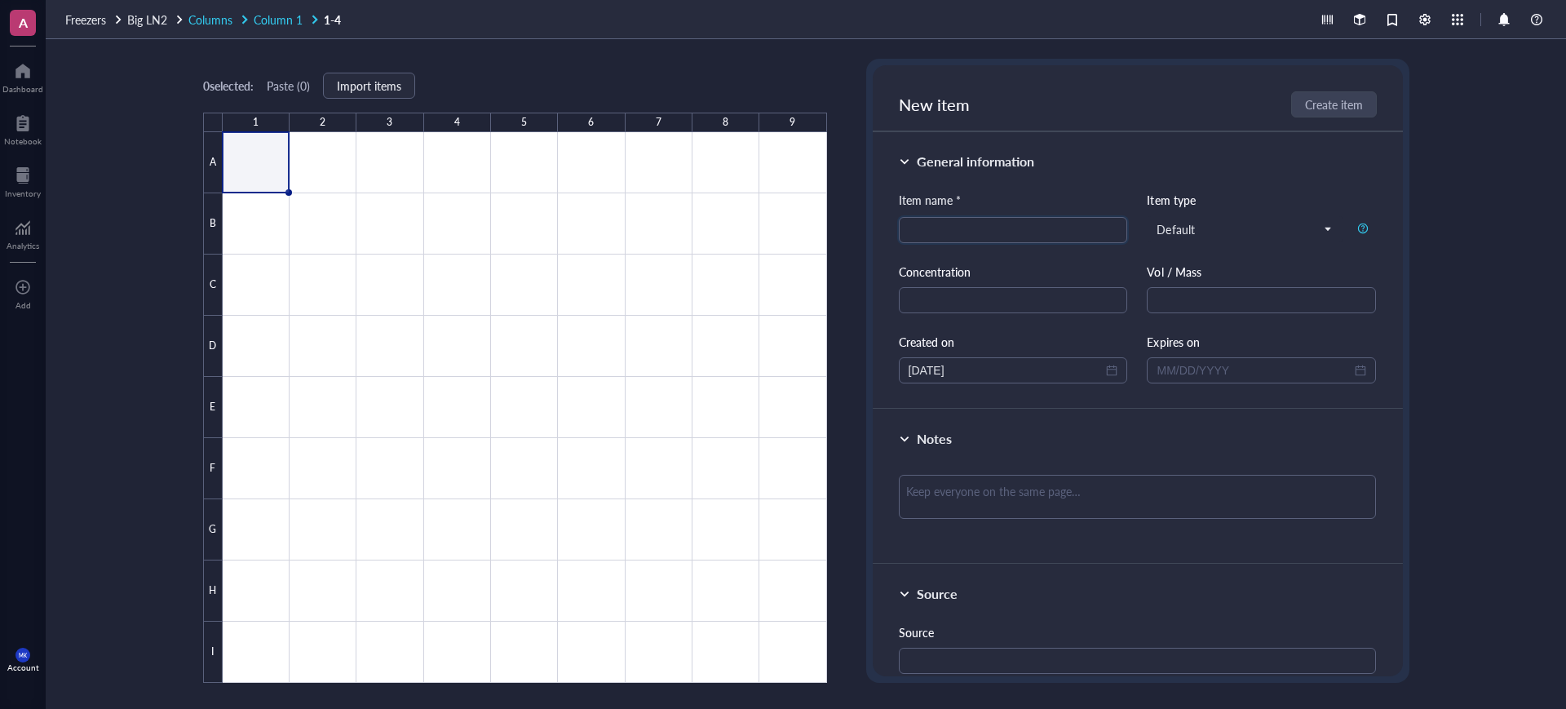
click at [259, 22] on span "Column 1" at bounding box center [278, 19] width 49 height 16
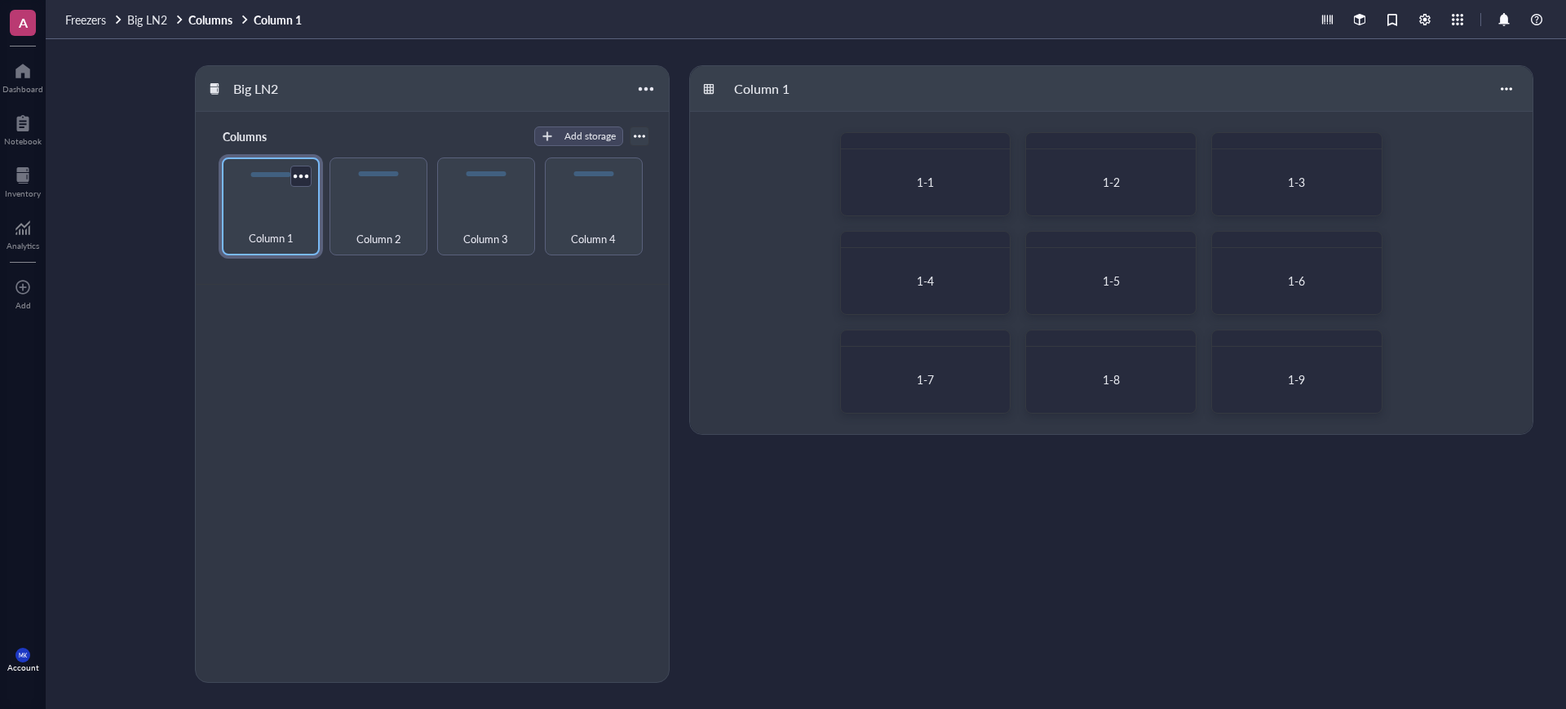
click at [223, 229] on div "Column 1" at bounding box center [271, 206] width 98 height 98
click at [993, 240] on div at bounding box center [996, 245] width 24 height 24
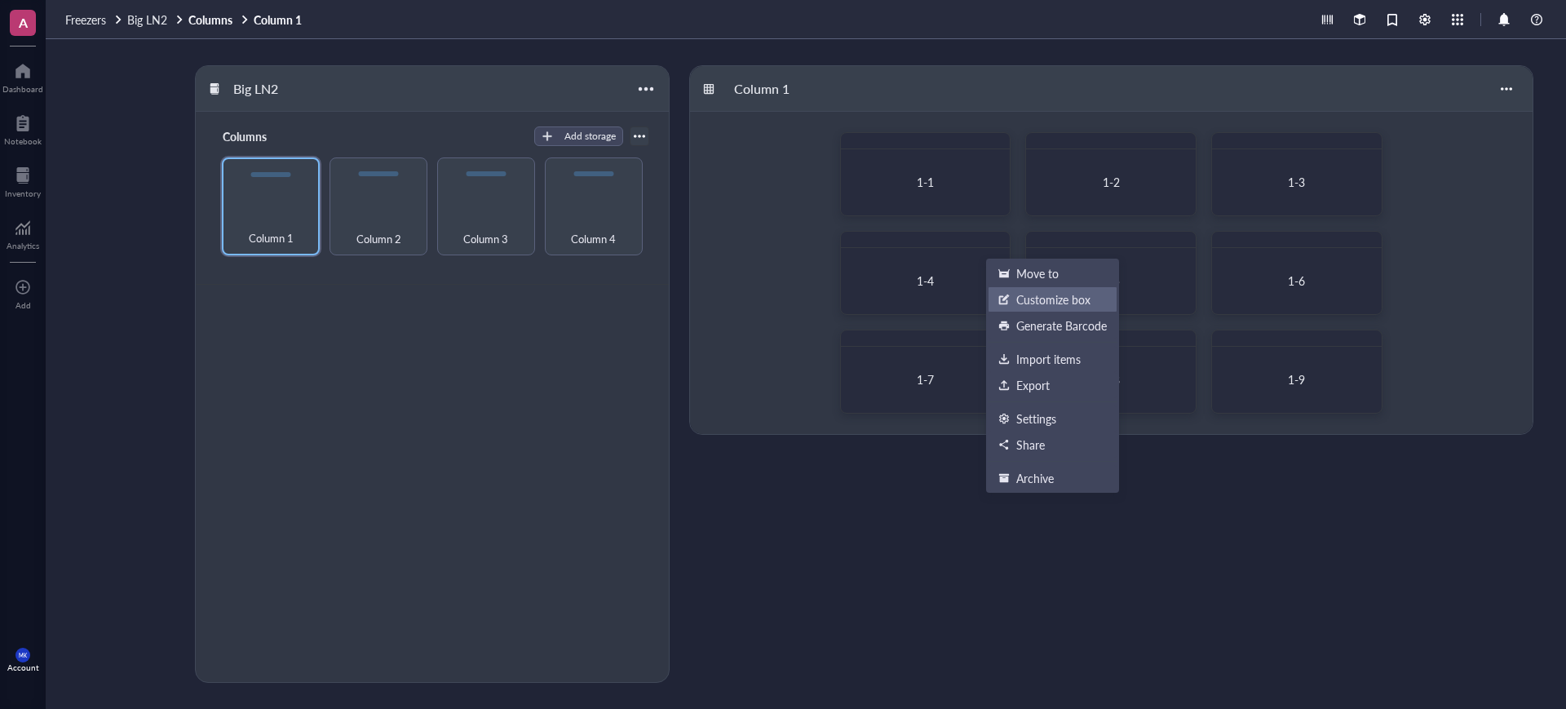
click at [1057, 303] on div "Customize box" at bounding box center [1053, 299] width 74 height 15
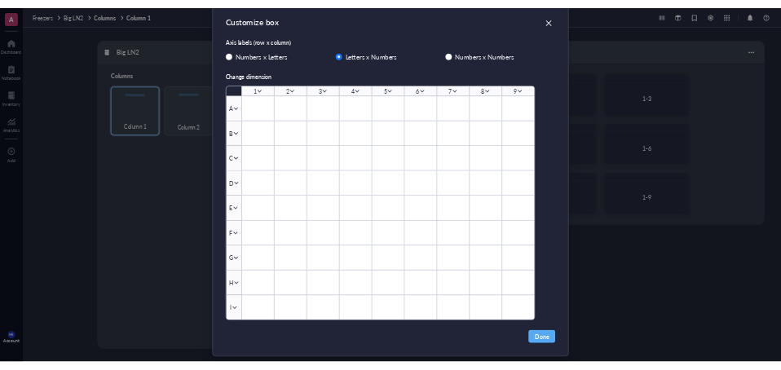
scroll to position [51, 0]
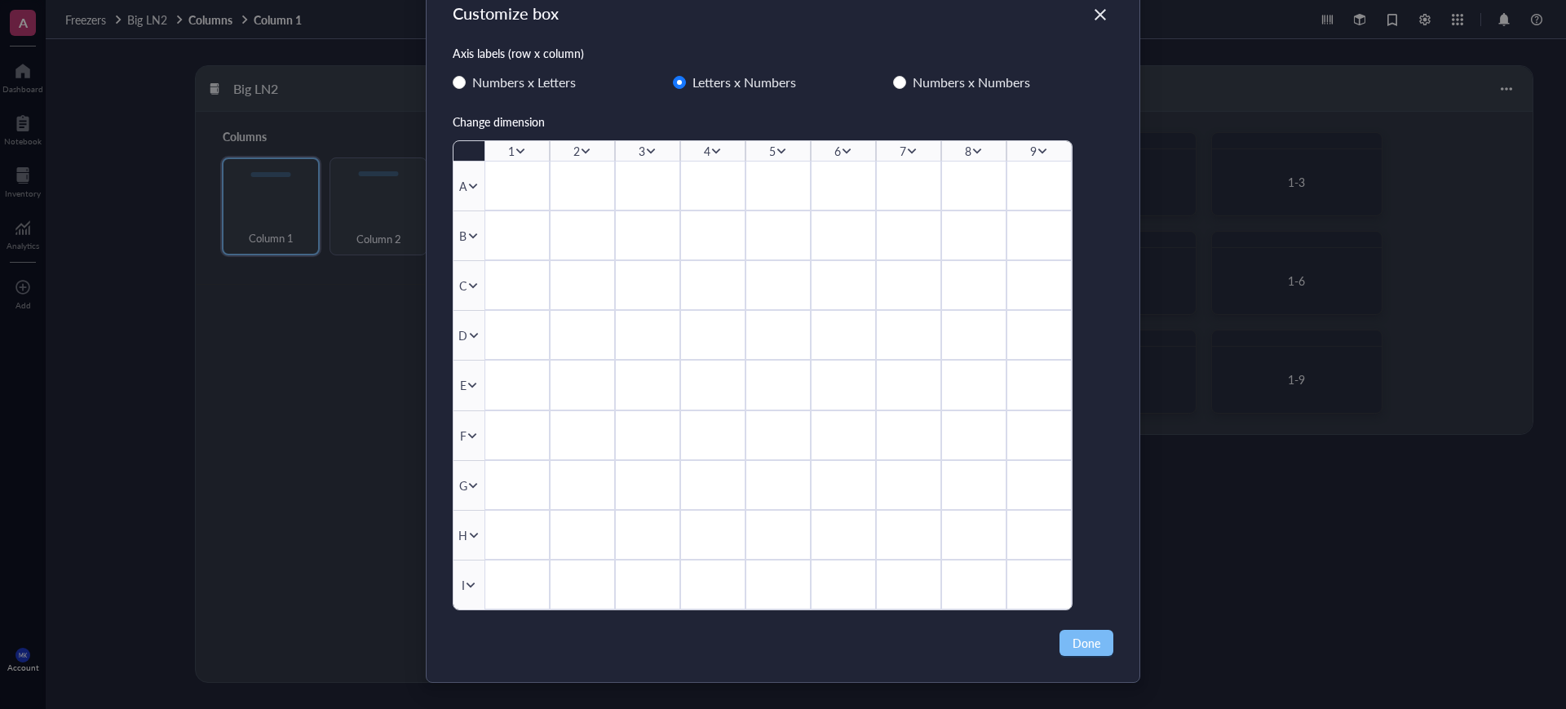
click at [1092, 653] on button "Done" at bounding box center [1086, 643] width 54 height 26
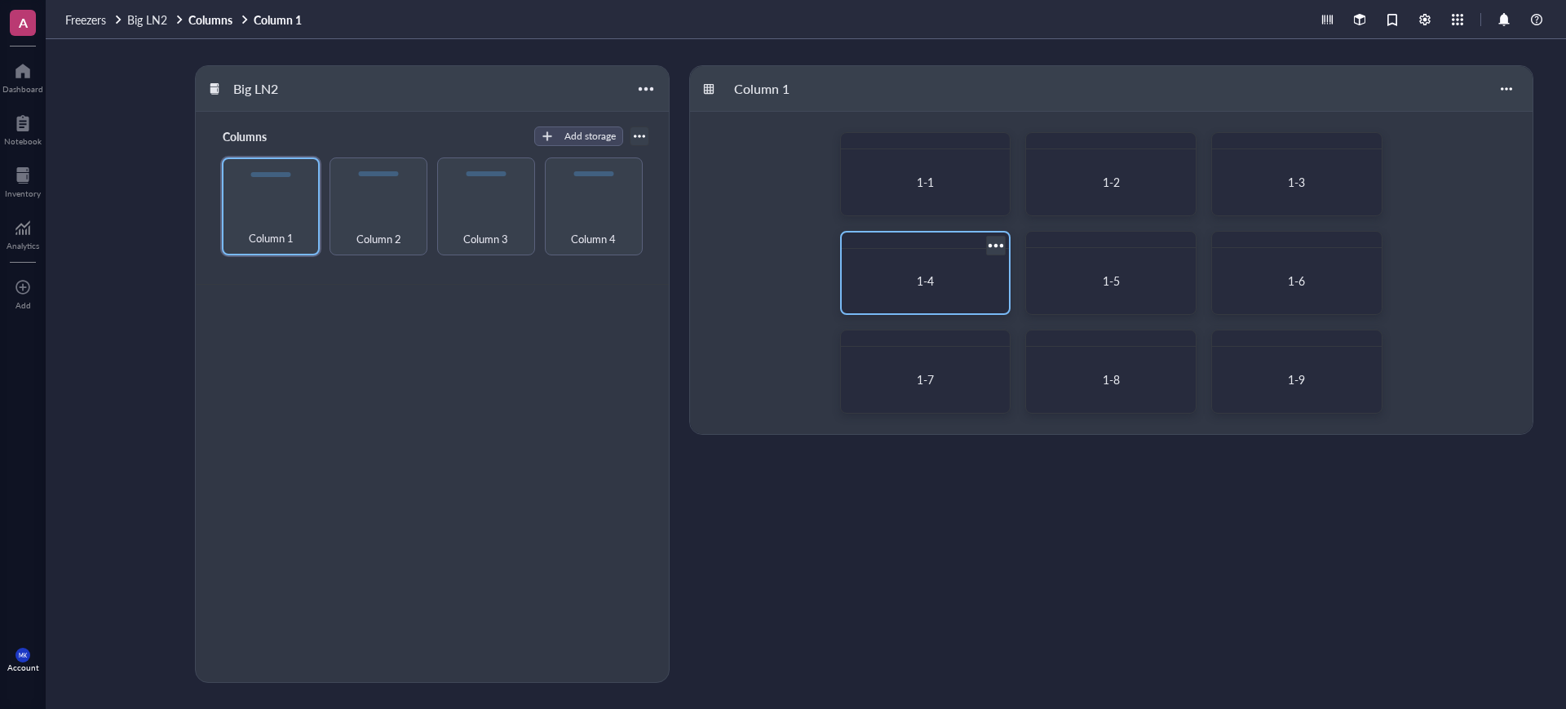
click at [948, 286] on div "1-4" at bounding box center [924, 280] width 129 height 15
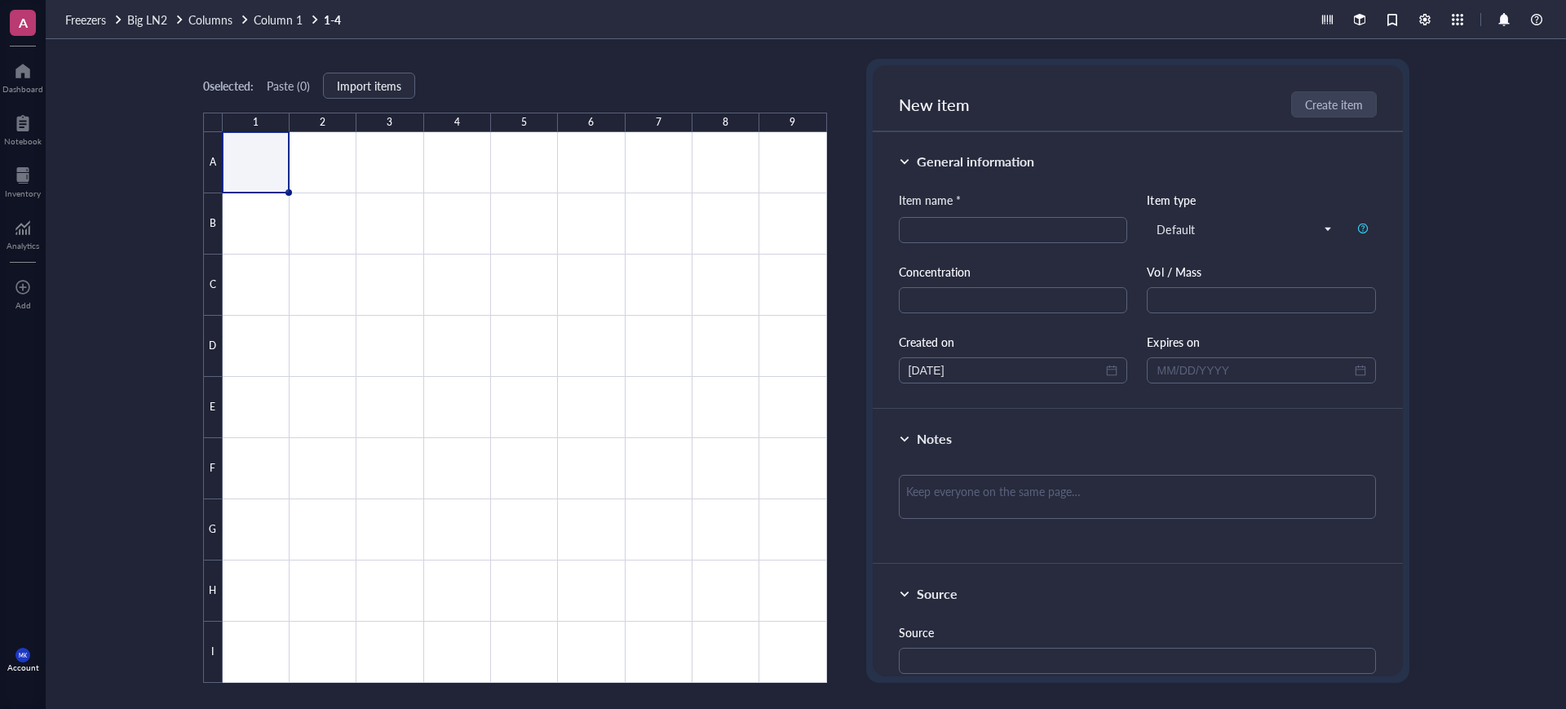
click at [282, 28] on div "Freezers Big LN2 Columns Column 1 1-4" at bounding box center [806, 19] width 1520 height 39
click at [284, 20] on span "Column 1" at bounding box center [278, 19] width 49 height 16
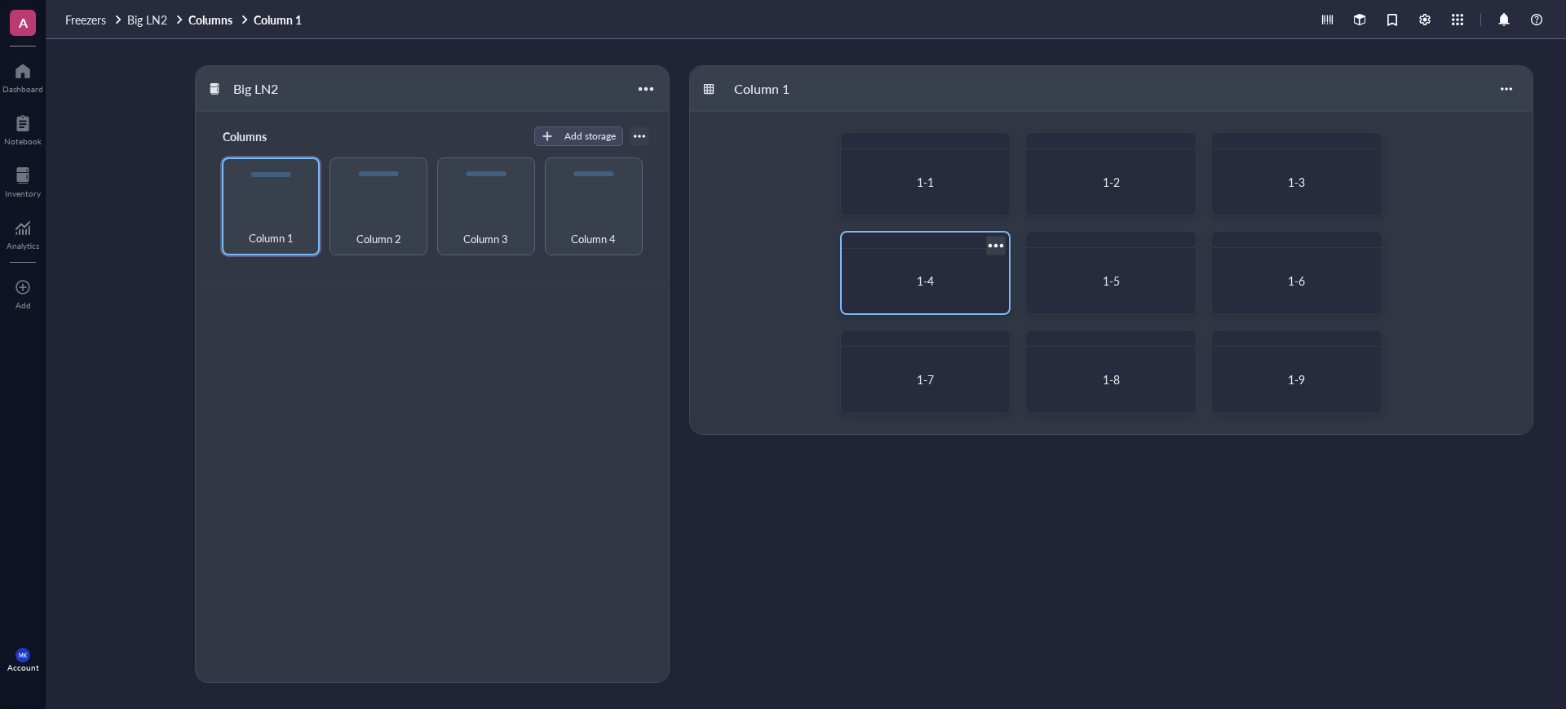
click at [996, 244] on div at bounding box center [996, 245] width 24 height 24
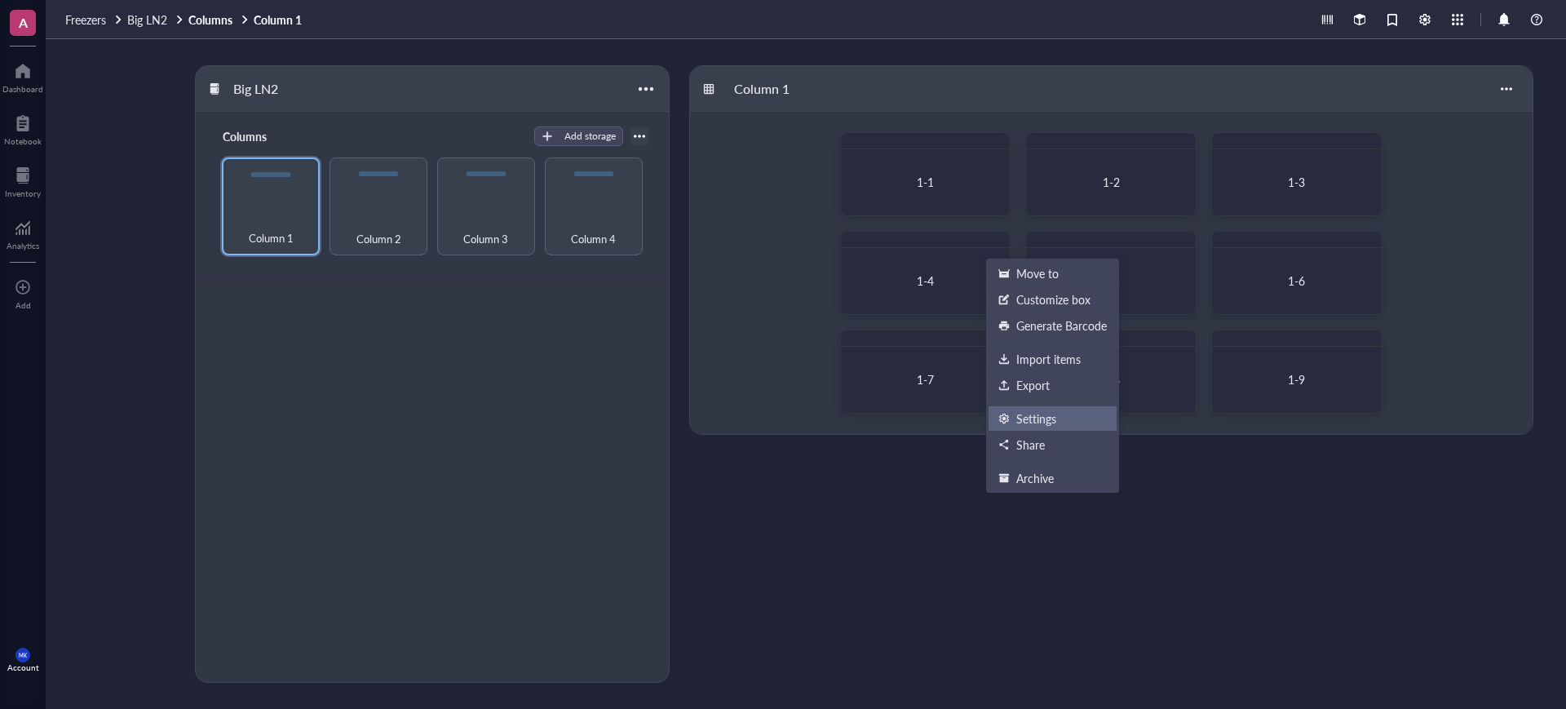
click at [1042, 422] on div "Settings" at bounding box center [1036, 418] width 40 height 15
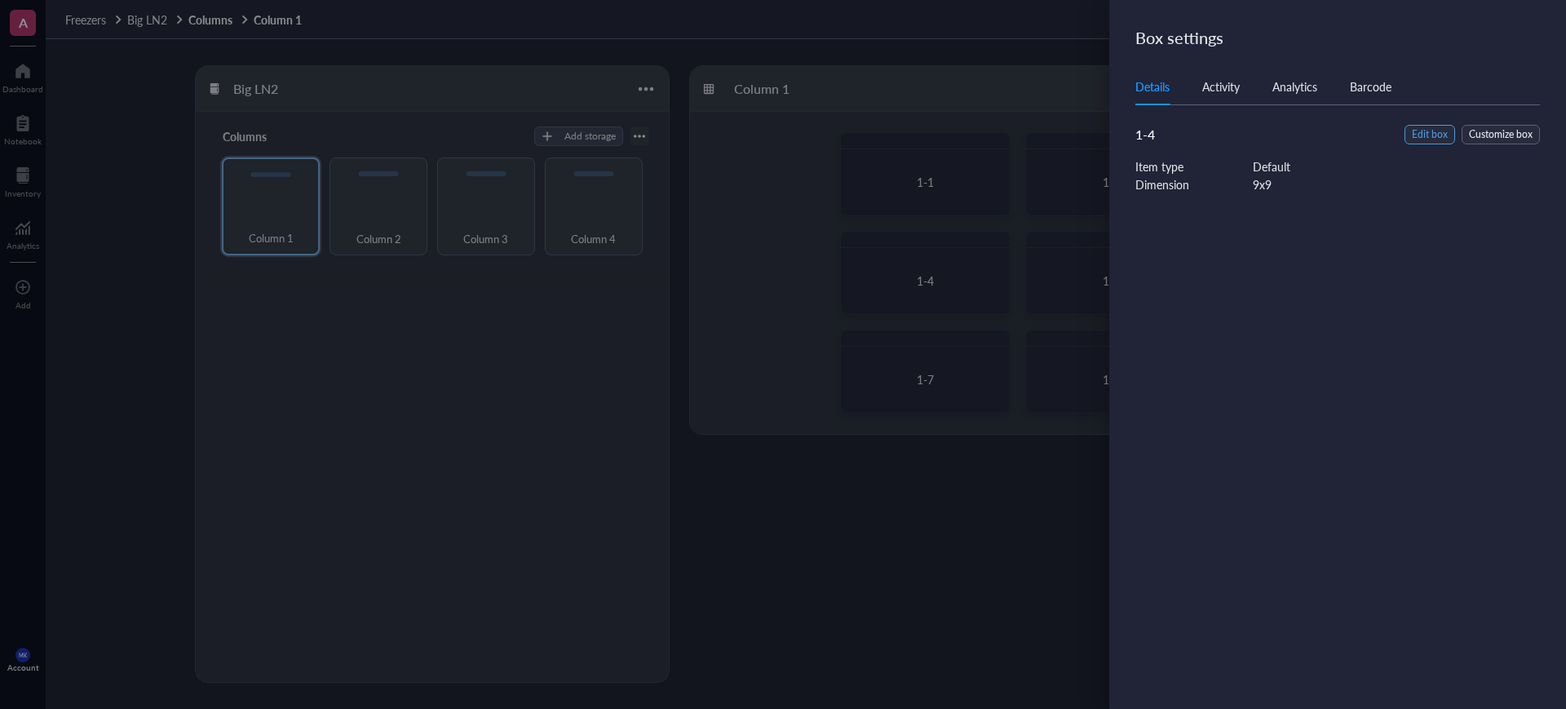
click at [1425, 134] on span "Edit box" at bounding box center [1430, 134] width 36 height 15
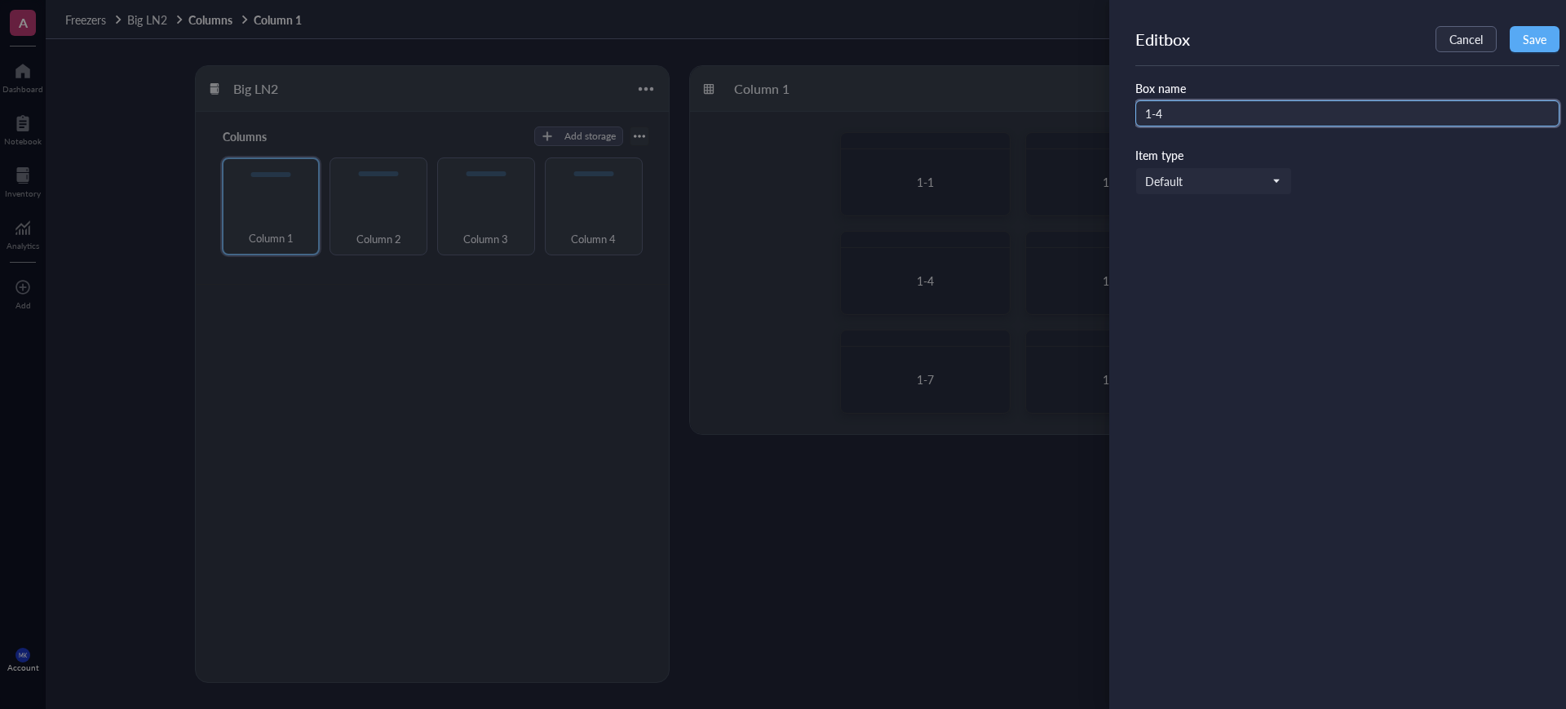
click at [1199, 110] on input "1-4" at bounding box center [1347, 113] width 424 height 26
type input "1-4 (ELEMENTAL LONG TERM STORAGE)"
click at [1541, 36] on span "Save" at bounding box center [1535, 39] width 24 height 13
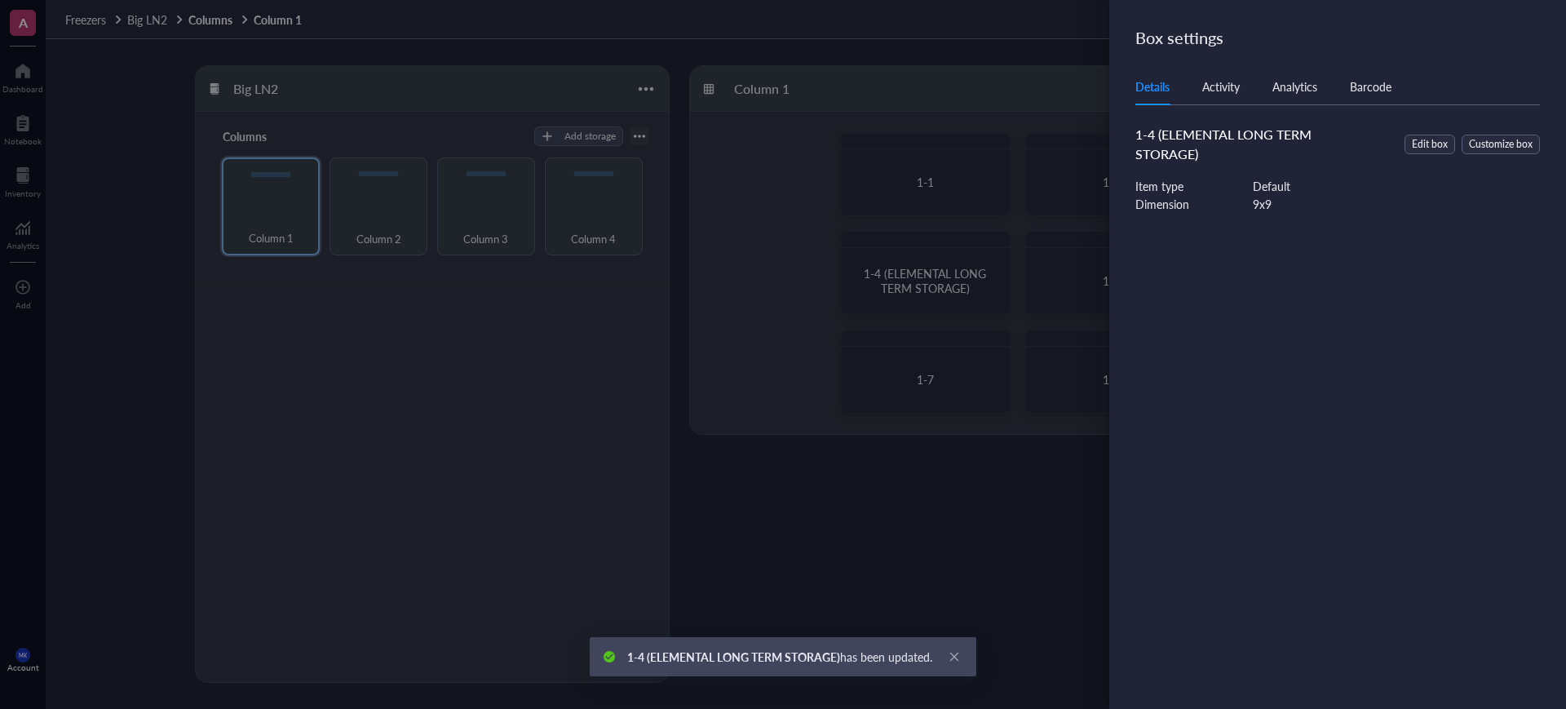
click at [1037, 462] on div at bounding box center [783, 354] width 1566 height 709
